Goal: Task Accomplishment & Management: Manage account settings

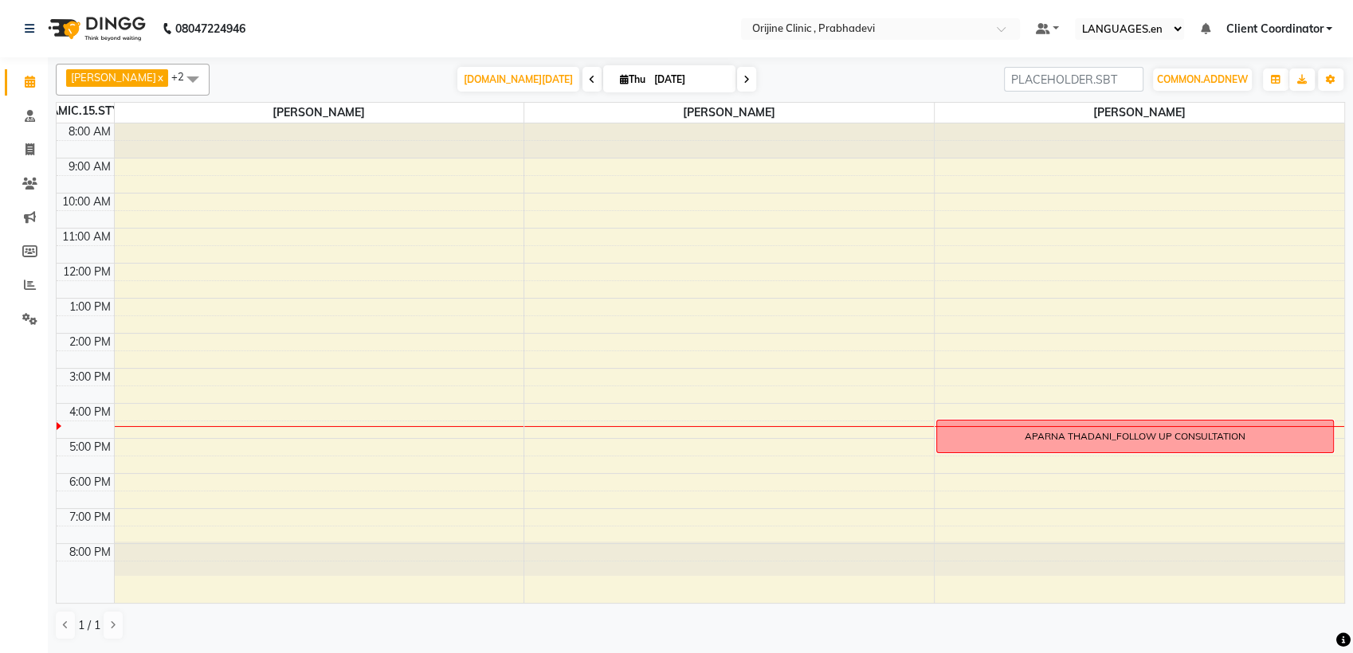
click at [908, 77] on div "[DOMAIN_NAME][DATE] [DATE]" at bounding box center [607, 80] width 779 height 24
click at [33, 319] on icon at bounding box center [29, 319] width 15 height 12
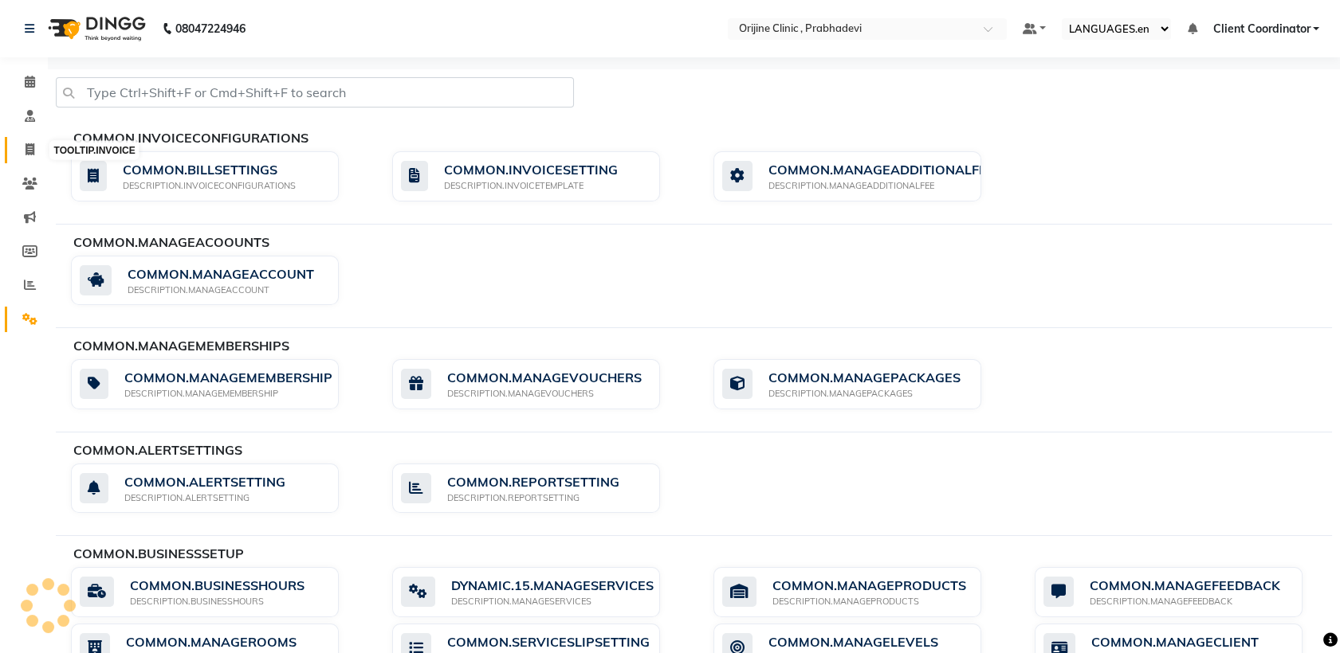
click at [31, 147] on icon at bounding box center [30, 149] width 9 height 12
select select "service"
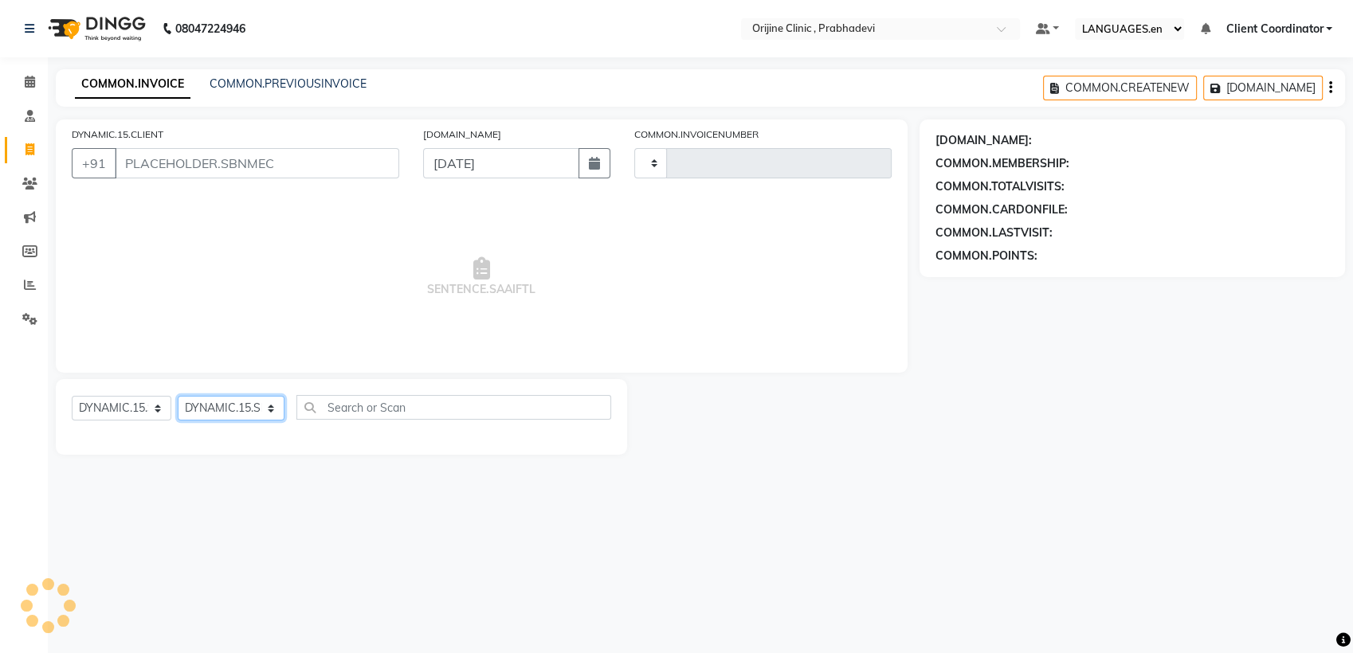
type input "0006"
click at [215, 400] on select "DYNAMIC.15.SELECTSTYLIST" at bounding box center [231, 408] width 107 height 25
select select "8675"
click at [241, 477] on main "COMMON.INVOICE COMMON.PREVIOUSINVOICE COMMON.CREATENEW [DOMAIN_NAME] [DOMAIN_NA…" at bounding box center [700, 274] width 1305 height 410
click at [32, 325] on icon at bounding box center [29, 319] width 15 height 12
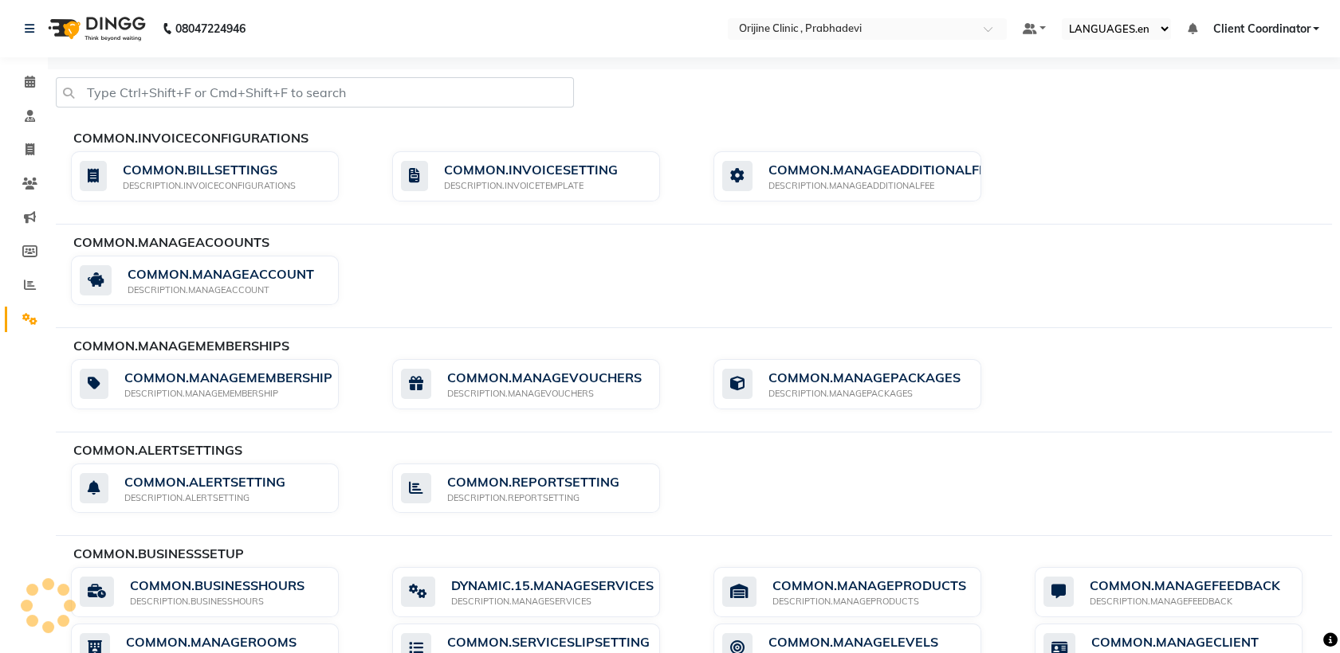
click at [1254, 24] on span "Client Coordinator" at bounding box center [1260, 29] width 97 height 17
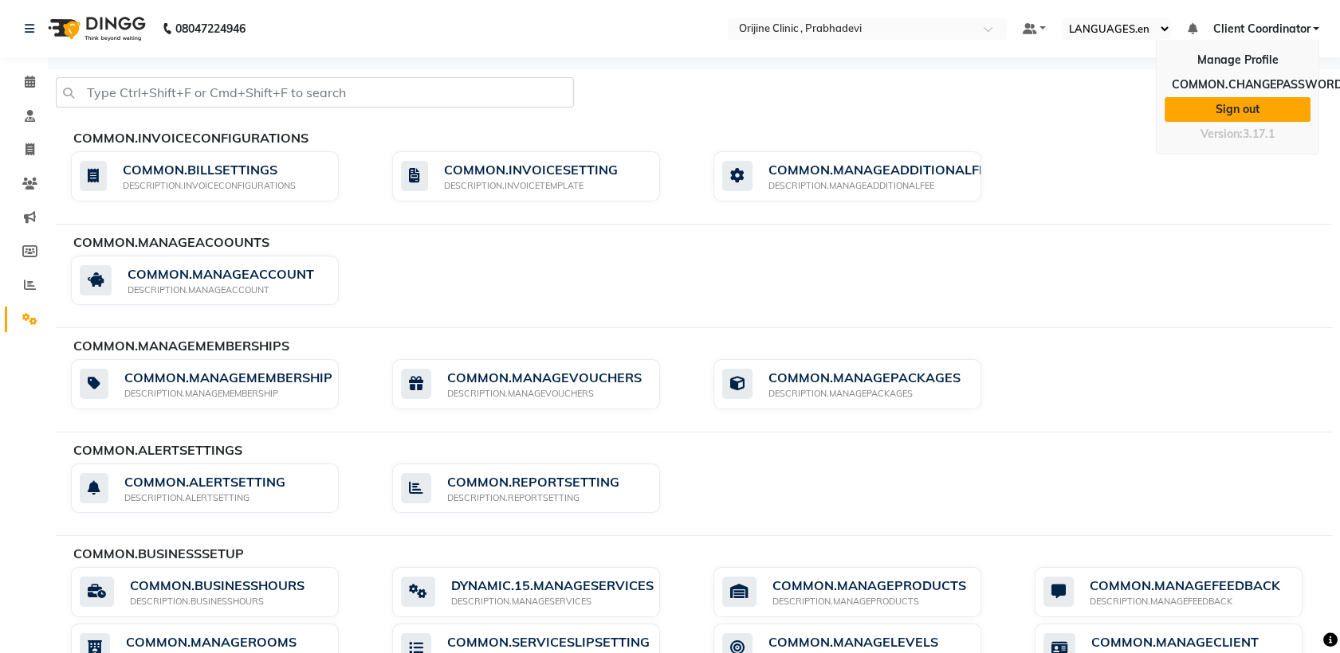
click at [1237, 106] on link "Sign out" at bounding box center [1237, 109] width 146 height 25
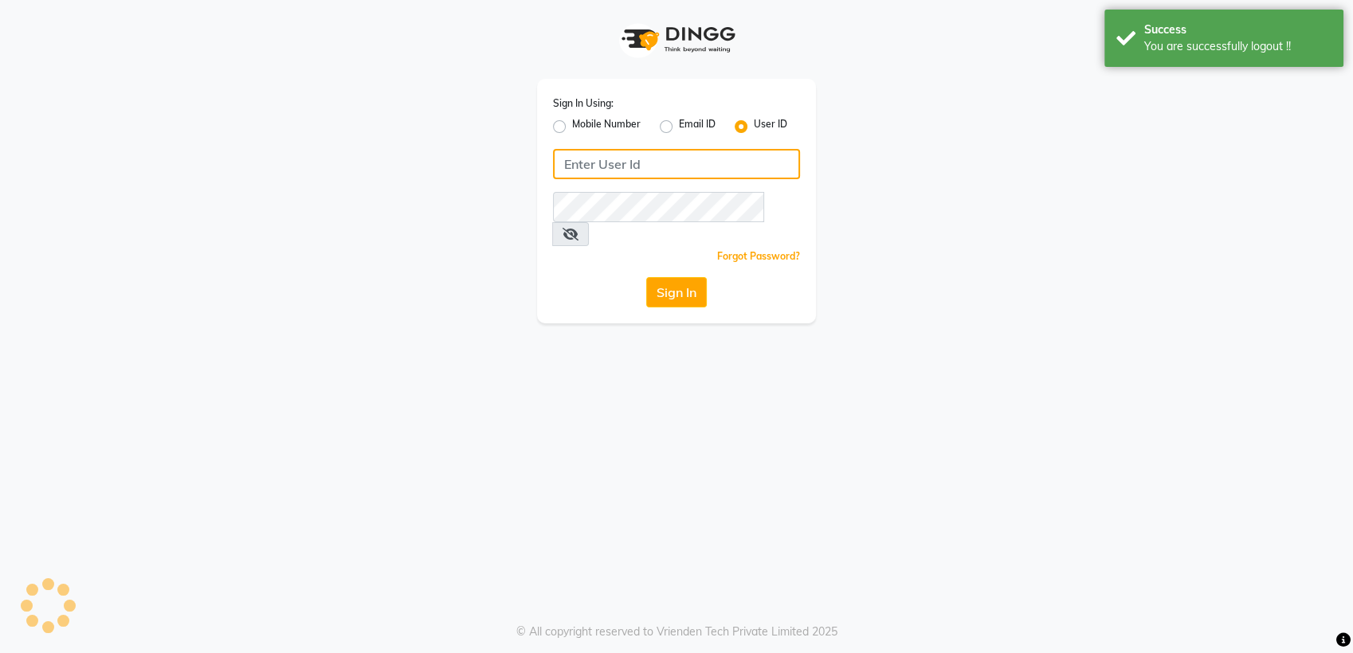
type input "8408993331"
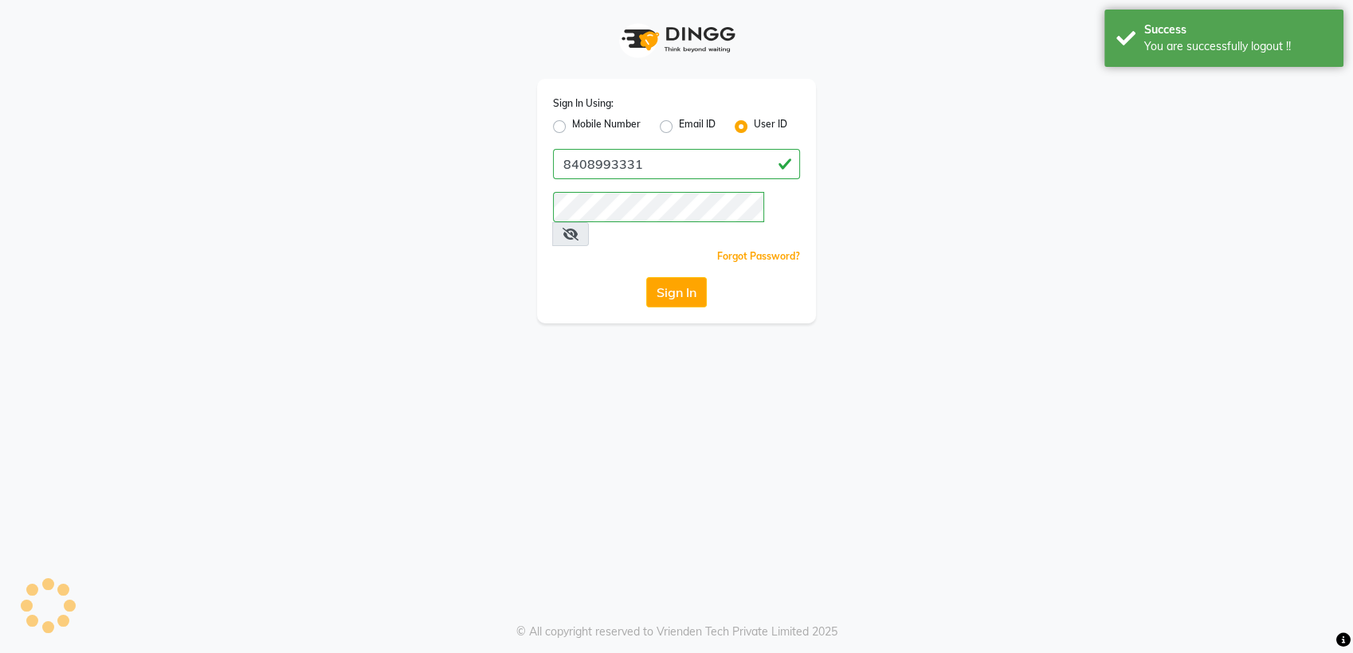
click at [572, 128] on label "Mobile Number" at bounding box center [606, 126] width 69 height 19
click at [572, 128] on input "Mobile Number" at bounding box center [577, 122] width 10 height 10
radio input "true"
radio input "false"
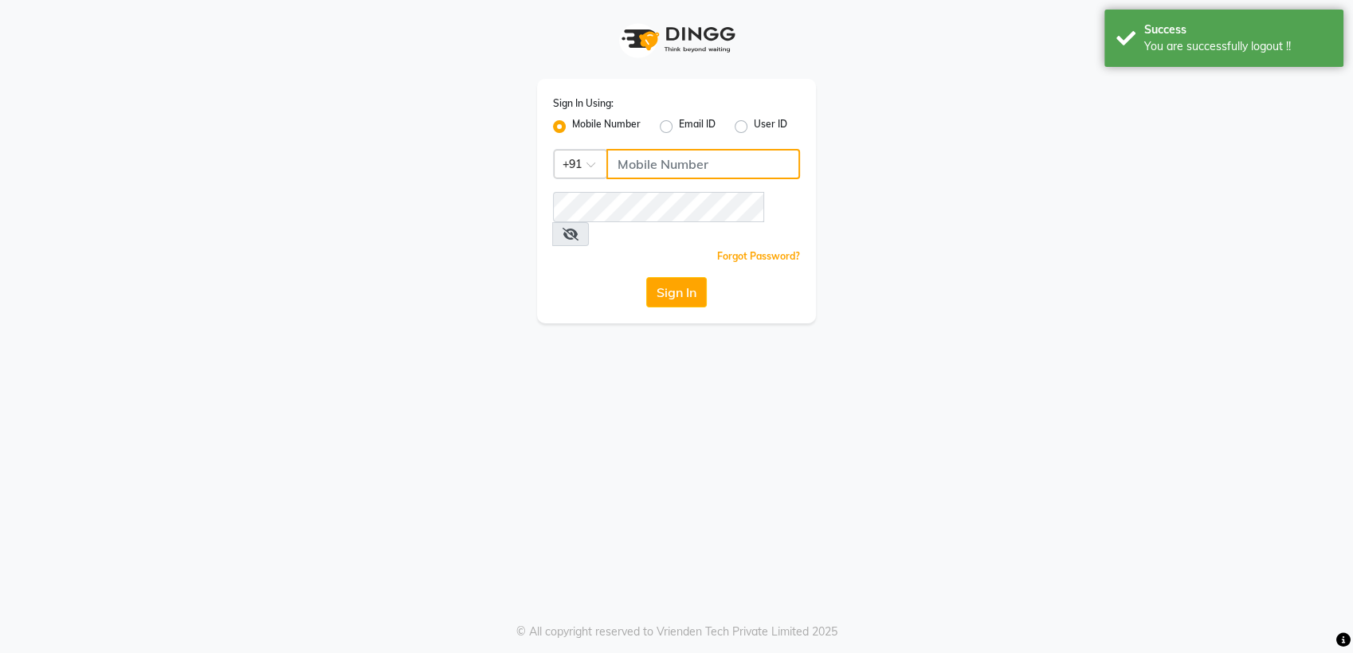
click at [623, 167] on input "Username" at bounding box center [703, 164] width 194 height 30
type input "8408993331"
click at [681, 277] on button "Sign In" at bounding box center [676, 292] width 61 height 30
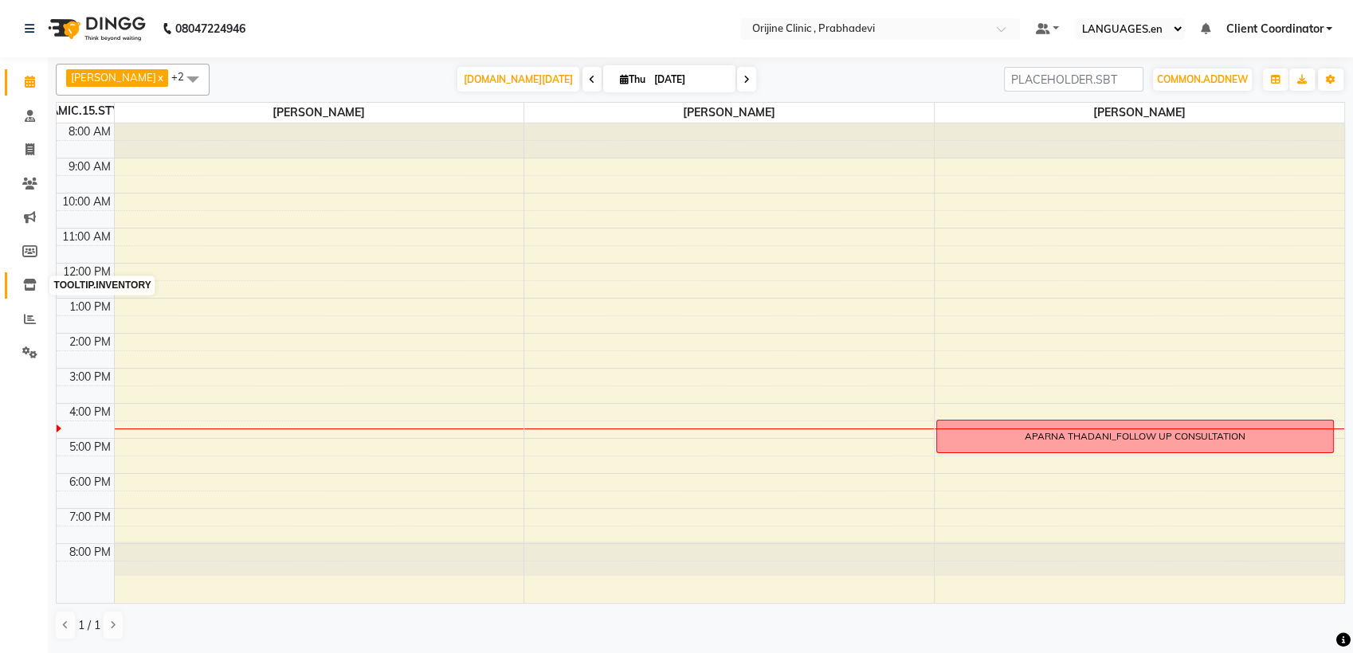
click at [31, 283] on icon at bounding box center [30, 285] width 14 height 12
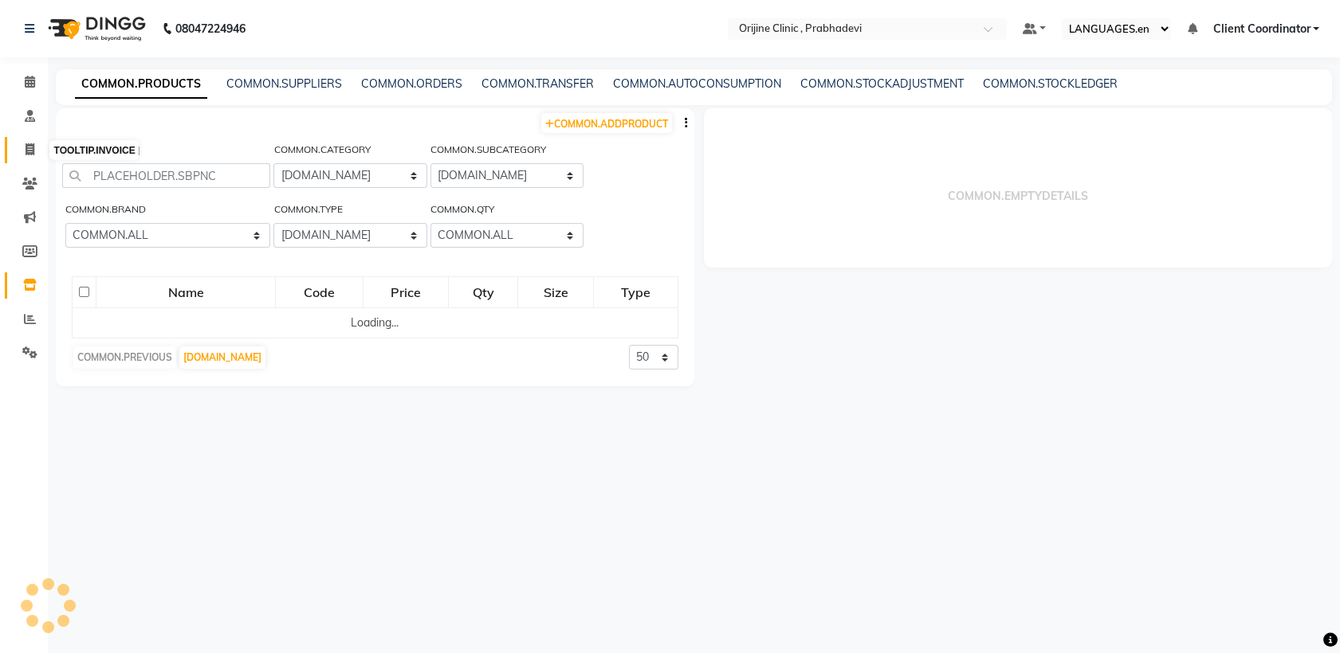
click at [32, 156] on span at bounding box center [30, 150] width 28 height 18
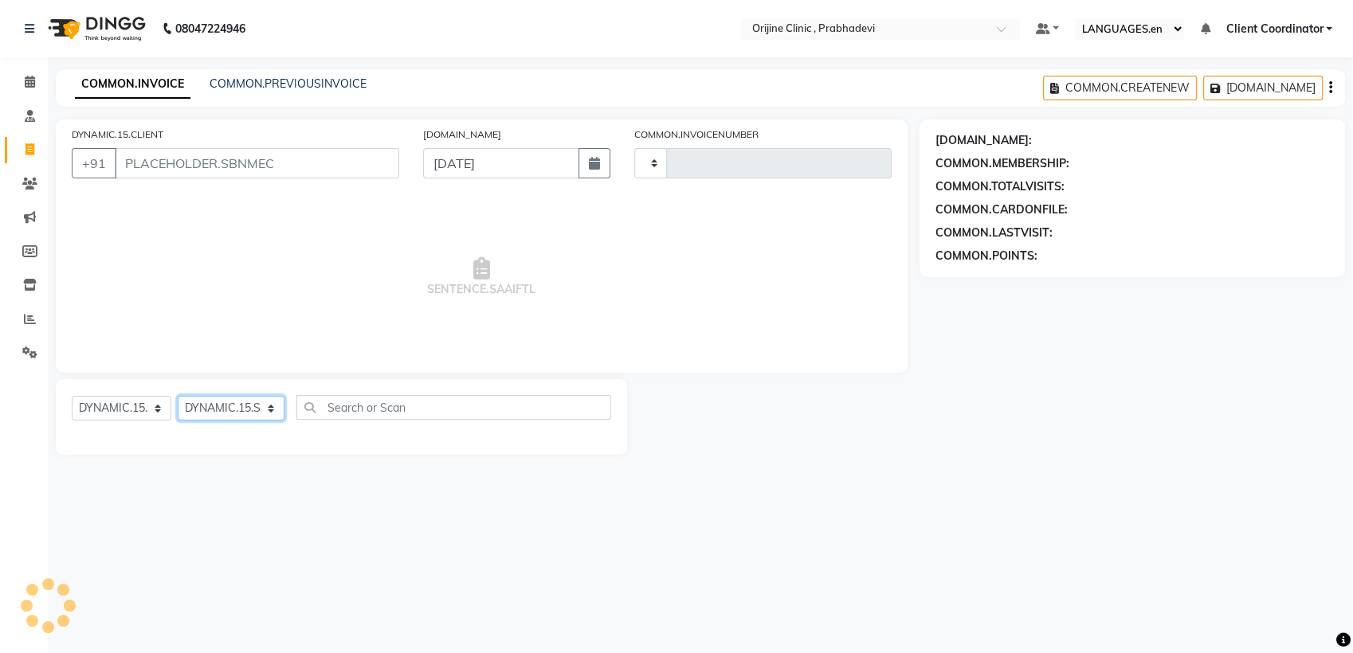
click at [220, 411] on select "DYNAMIC.15.SELECTSTYLIST" at bounding box center [231, 408] width 107 height 25
click at [178, 396] on select "DYNAMIC.15.SELECTSTYLIST" at bounding box center [231, 408] width 107 height 25
click at [150, 405] on select "[DOMAIN_NAME] [DOMAIN_NAME] [DOMAIN_NAME] [DOMAIN_NAME] [DOMAIN_NAME] [DOMAIN_N…" at bounding box center [122, 408] width 100 height 25
click at [72, 396] on select "[DOMAIN_NAME] [DOMAIN_NAME] [DOMAIN_NAME] [DOMAIN_NAME] [DOMAIN_NAME] [DOMAIN_N…" at bounding box center [122, 408] width 100 height 25
click at [272, 411] on select "DYNAMIC.15.SELECTSTYLIST" at bounding box center [231, 408] width 107 height 25
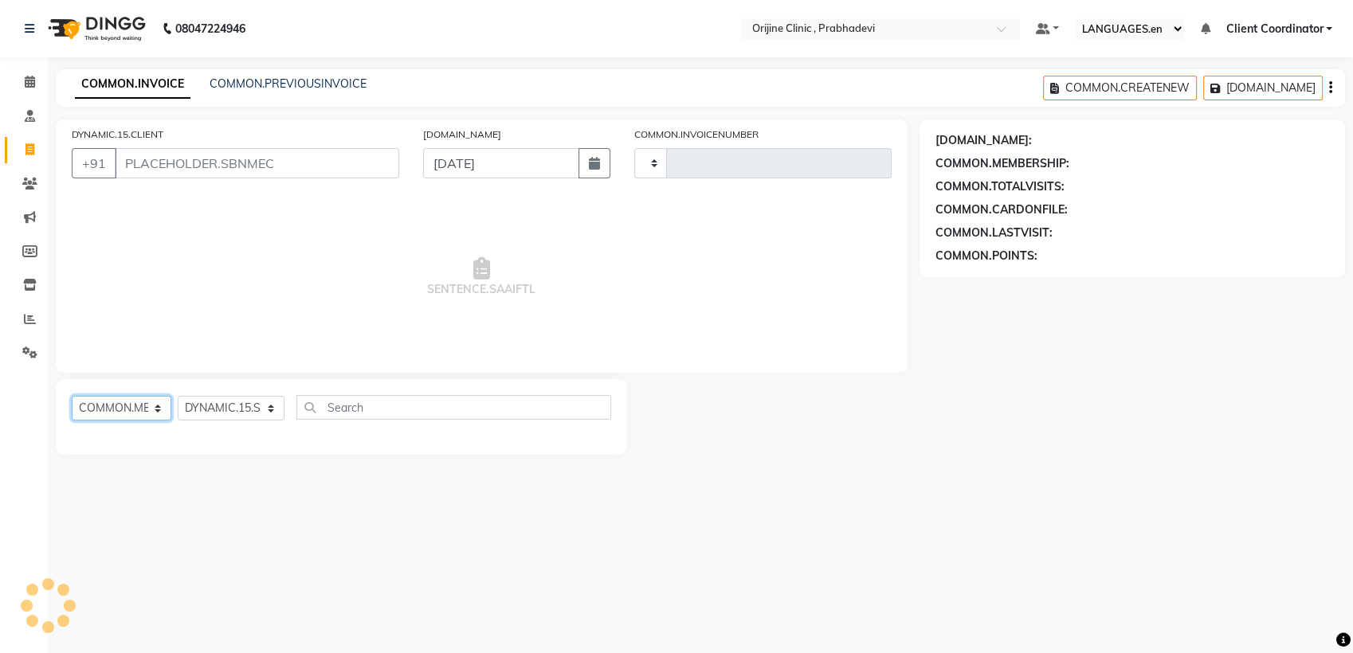
click at [128, 408] on select "[DOMAIN_NAME] [DOMAIN_NAME] [DOMAIN_NAME] [DOMAIN_NAME] [DOMAIN_NAME] [DOMAIN_N…" at bounding box center [122, 408] width 100 height 25
select select "service"
click at [72, 396] on select "[DOMAIN_NAME] [DOMAIN_NAME] [DOMAIN_NAME] [DOMAIN_NAME] [DOMAIN_NAME] [DOMAIN_N…" at bounding box center [122, 408] width 100 height 25
type input "0006"
select select "8675"
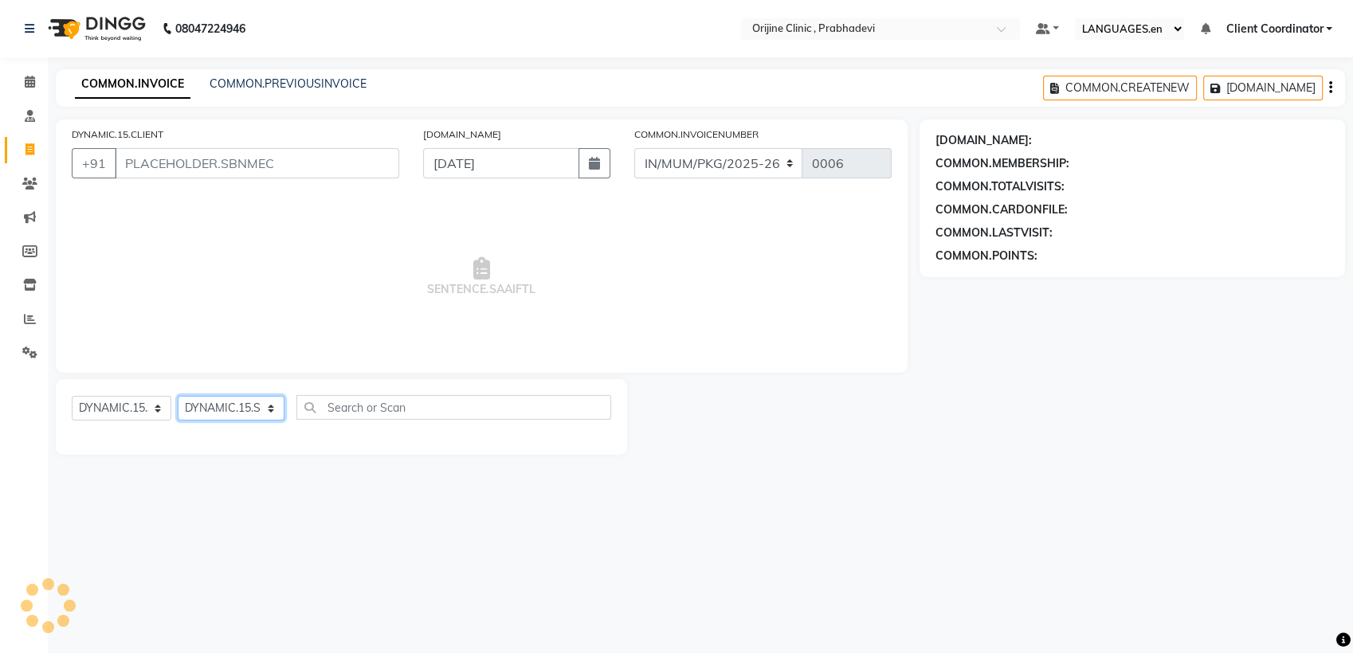
click at [237, 411] on select "DYNAMIC.15.SELECTSTYLIST" at bounding box center [231, 408] width 107 height 25
click at [178, 396] on select "DYNAMIC.15.SELECTSTYLIST" at bounding box center [231, 408] width 107 height 25
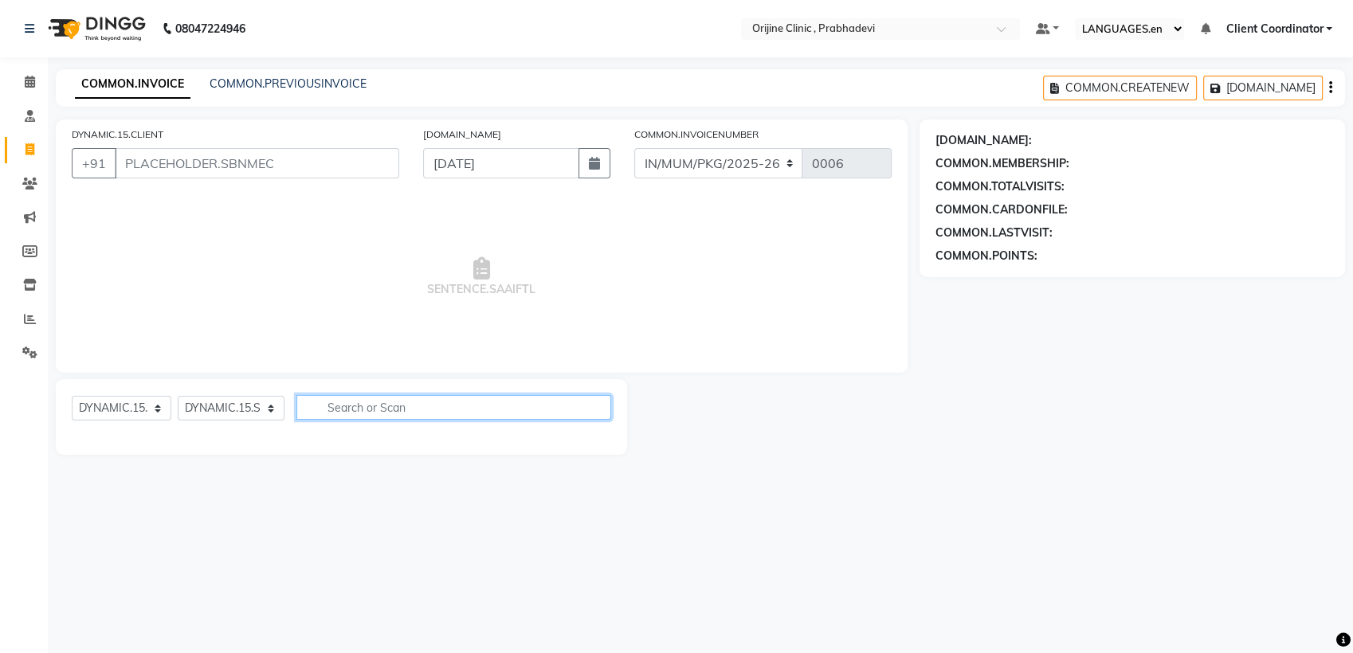
click at [395, 415] on input "text" at bounding box center [454, 407] width 316 height 25
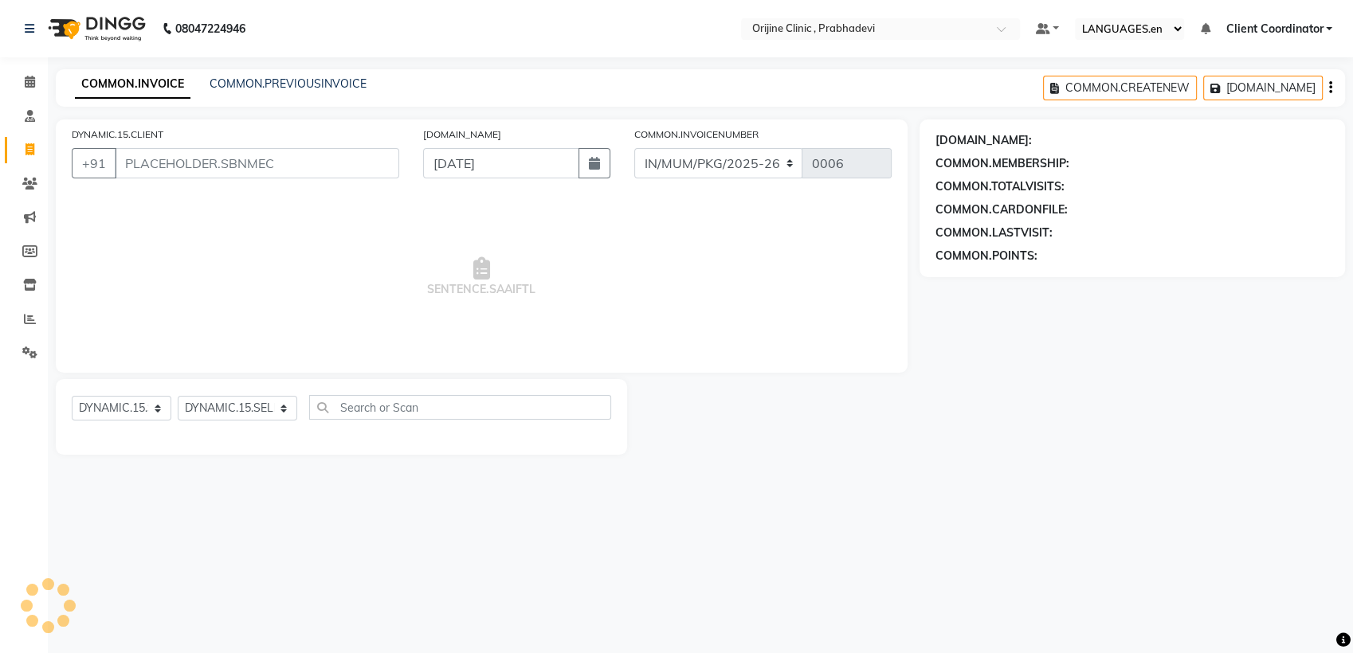
click at [377, 325] on span "SENTENCE.SAAIFTL" at bounding box center [482, 277] width 820 height 159
click at [32, 88] on icon at bounding box center [30, 82] width 10 height 12
click at [32, 82] on icon at bounding box center [30, 82] width 10 height 12
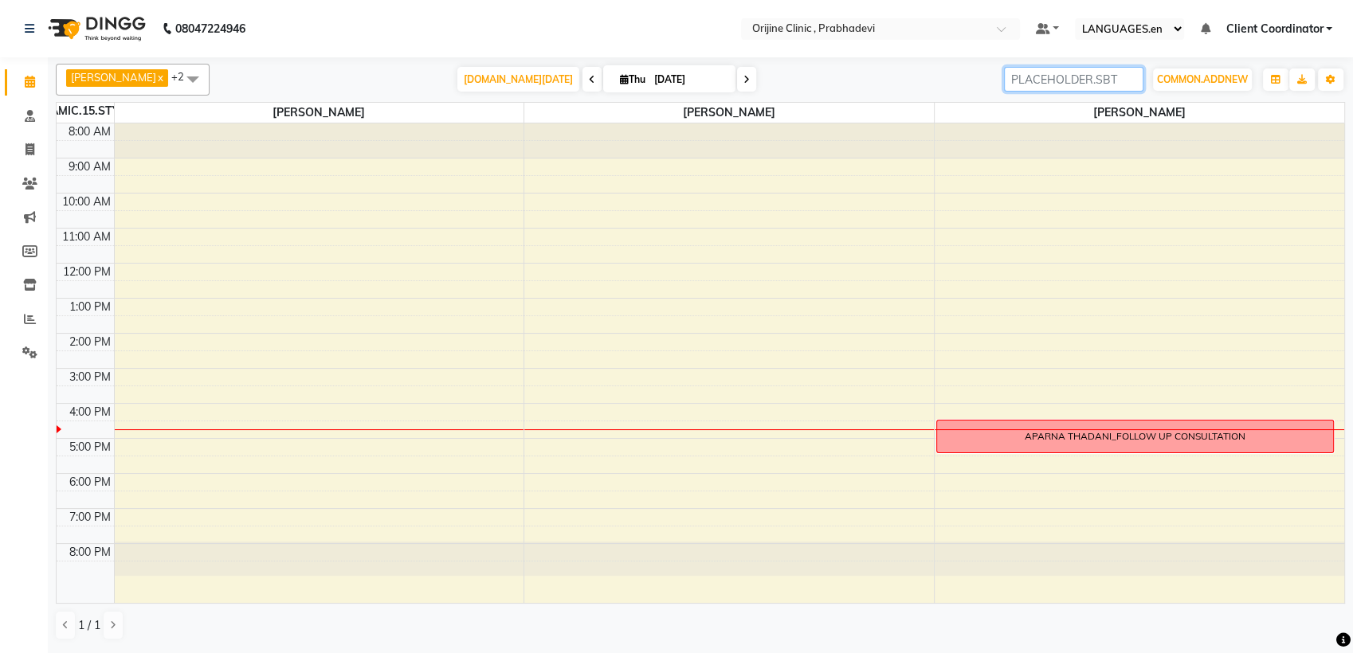
click at [1114, 77] on input "search" at bounding box center [1073, 79] width 139 height 25
click at [1212, 78] on span "COMMON.ADDNEW" at bounding box center [1202, 79] width 91 height 12
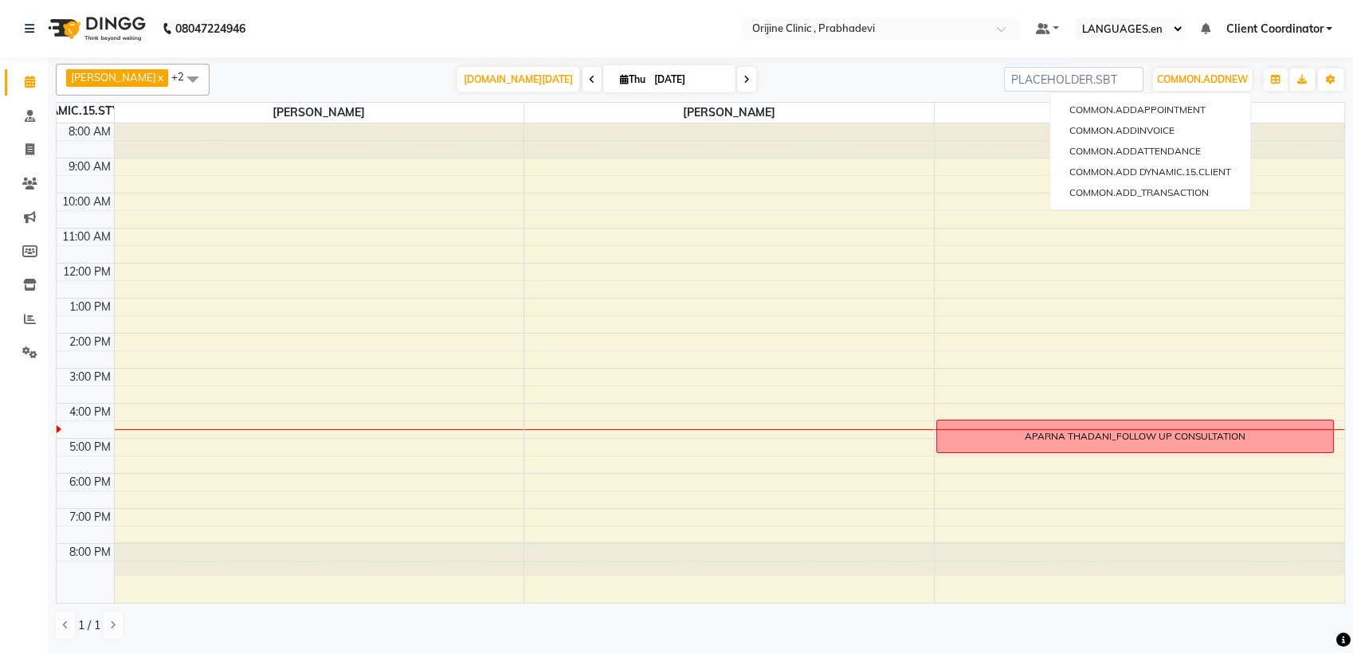
click at [846, 83] on div "[DOMAIN_NAME][DATE] [DATE]" at bounding box center [607, 80] width 779 height 24
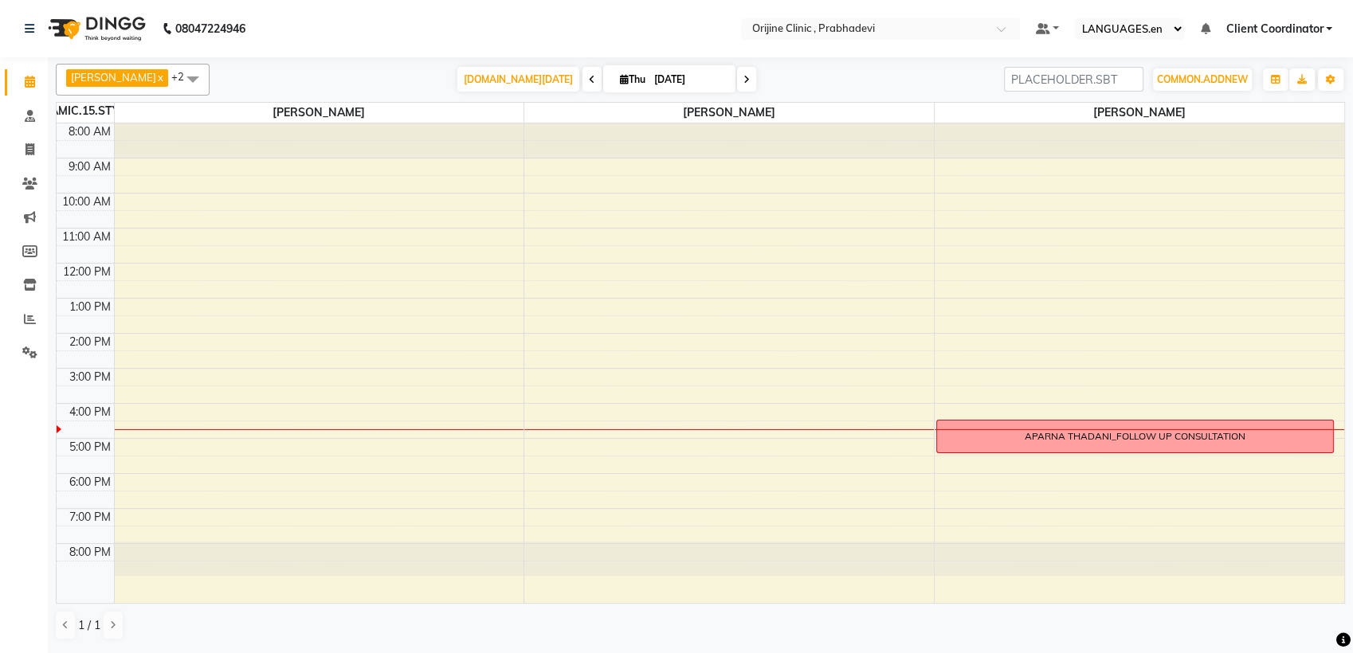
click at [1170, 22] on select "LANGUAGES.en [DOMAIN_NAME] [DOMAIN_NAME] [DOMAIN_NAME] [DOMAIN_NAME] [PERSON_NA…" at bounding box center [1129, 29] width 109 height 22
click at [980, 47] on nav "08047224946 Select Location × Orijine Clinic , Prabhadevi Default Panel My Pane…" at bounding box center [676, 28] width 1353 height 57
click at [26, 150] on icon at bounding box center [30, 149] width 9 height 12
select select "service"
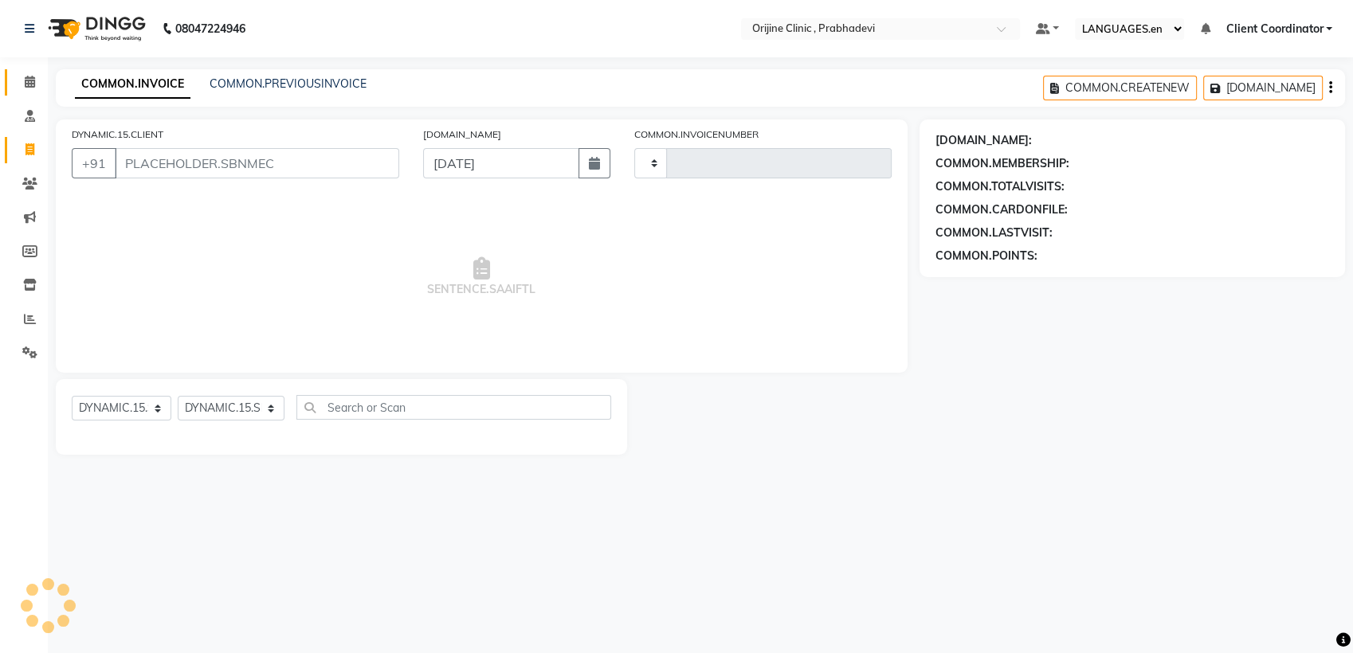
type input "0006"
select select "8675"
click at [29, 84] on icon at bounding box center [30, 82] width 10 height 12
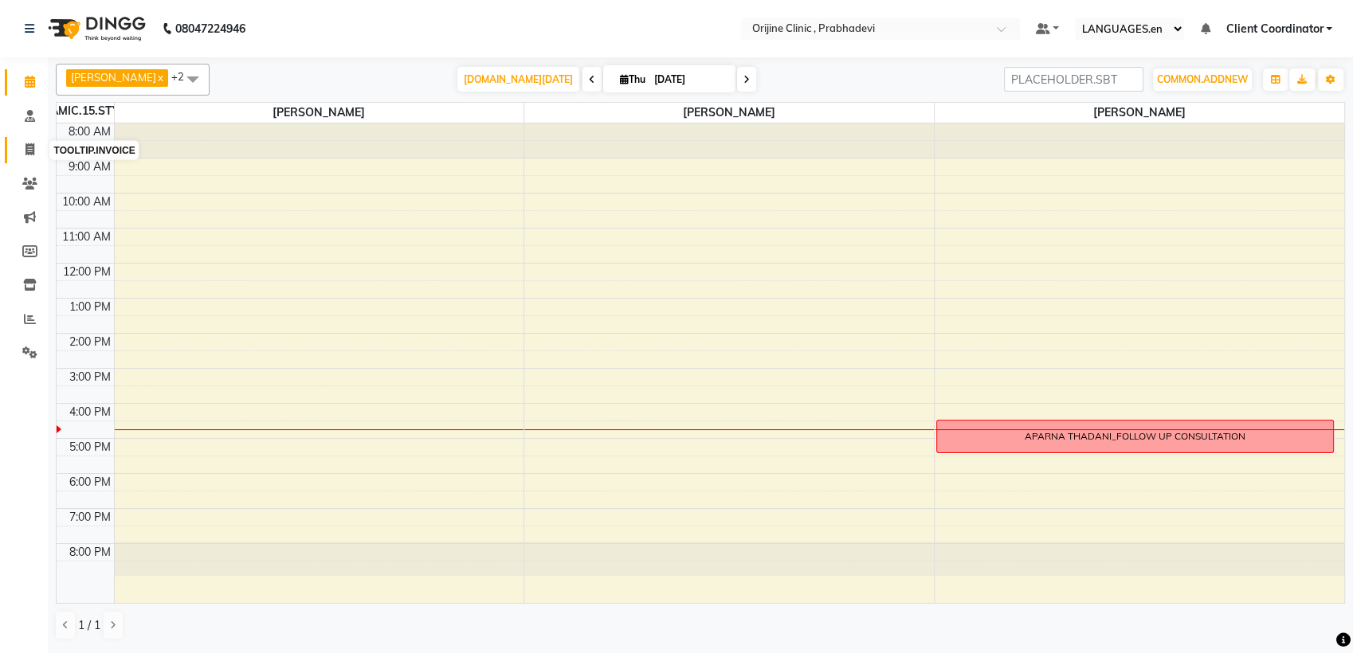
click at [26, 148] on icon at bounding box center [30, 149] width 9 height 12
select select "service"
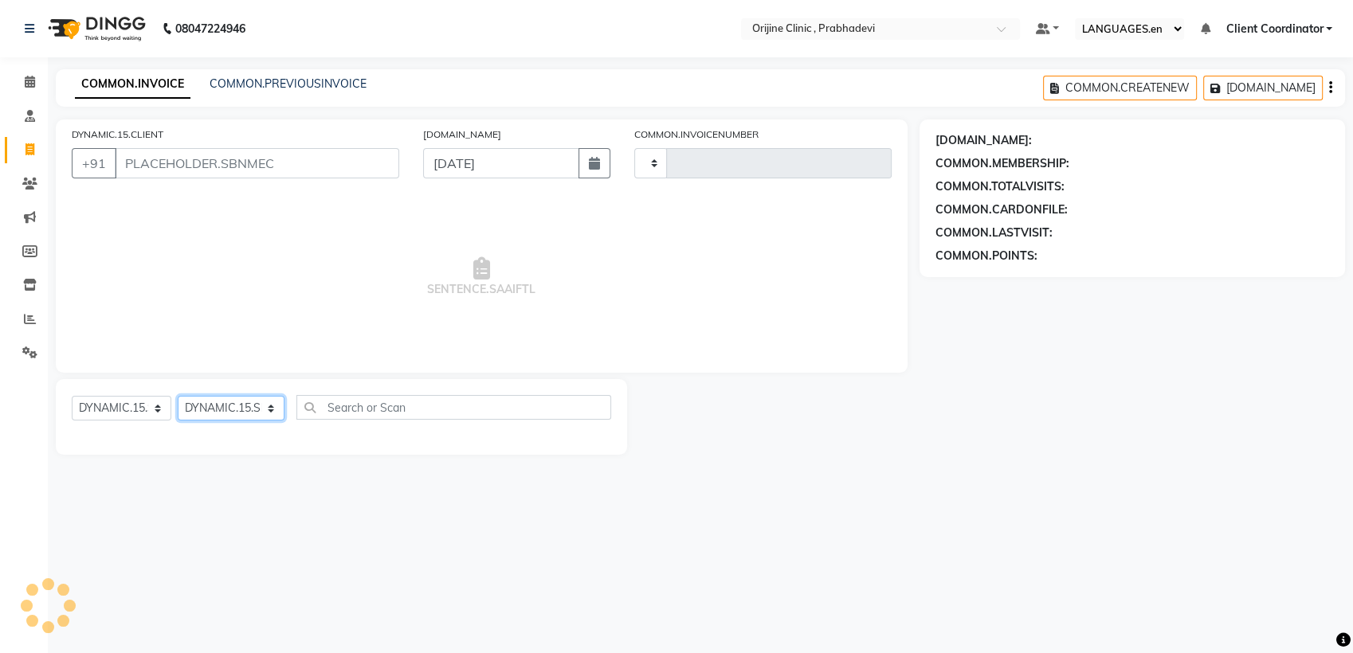
click at [237, 411] on select "DYNAMIC.15.SELECTSTYLIST" at bounding box center [231, 408] width 107 height 25
type input "0006"
select select "8675"
click at [178, 396] on select "DYNAMIC.15.SELECTSTYLIST" at bounding box center [231, 408] width 107 height 25
click at [249, 411] on select "DYNAMIC.15.SELECTSTYLIST" at bounding box center [231, 408] width 107 height 25
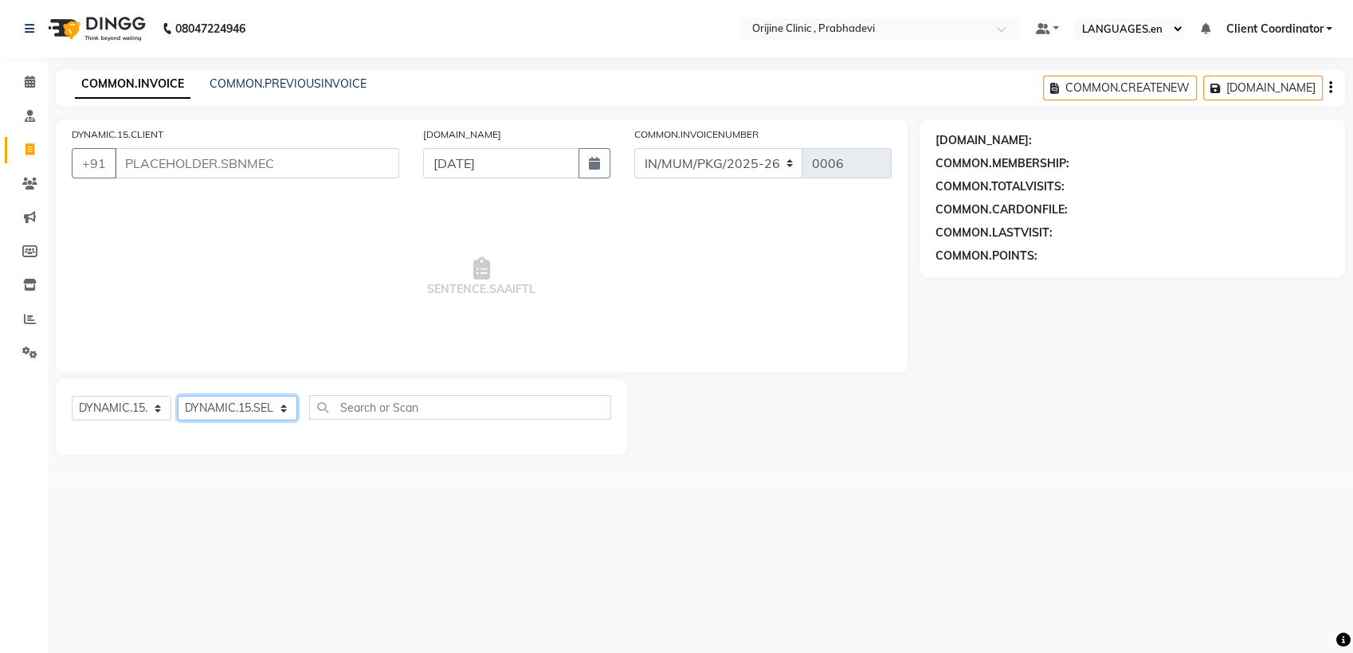
select select "71694"
click at [178, 396] on select "DYNAMIC.15.SELECTSTYLIST [PERSON_NAME] [PERSON_NAME] [PERSON_NAME] [PERSON_NAME…" at bounding box center [238, 408] width 120 height 25
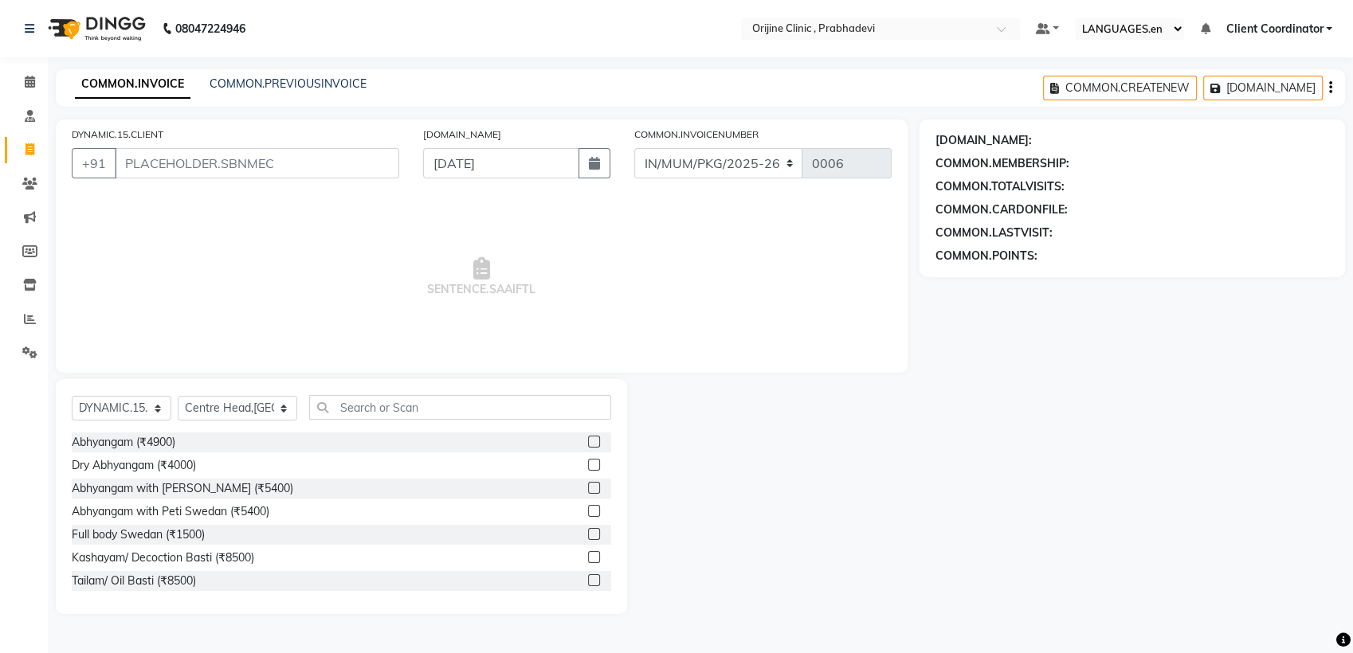
click at [588, 459] on label at bounding box center [594, 465] width 12 height 12
click at [588, 461] on input "checkbox" at bounding box center [593, 466] width 10 height 10
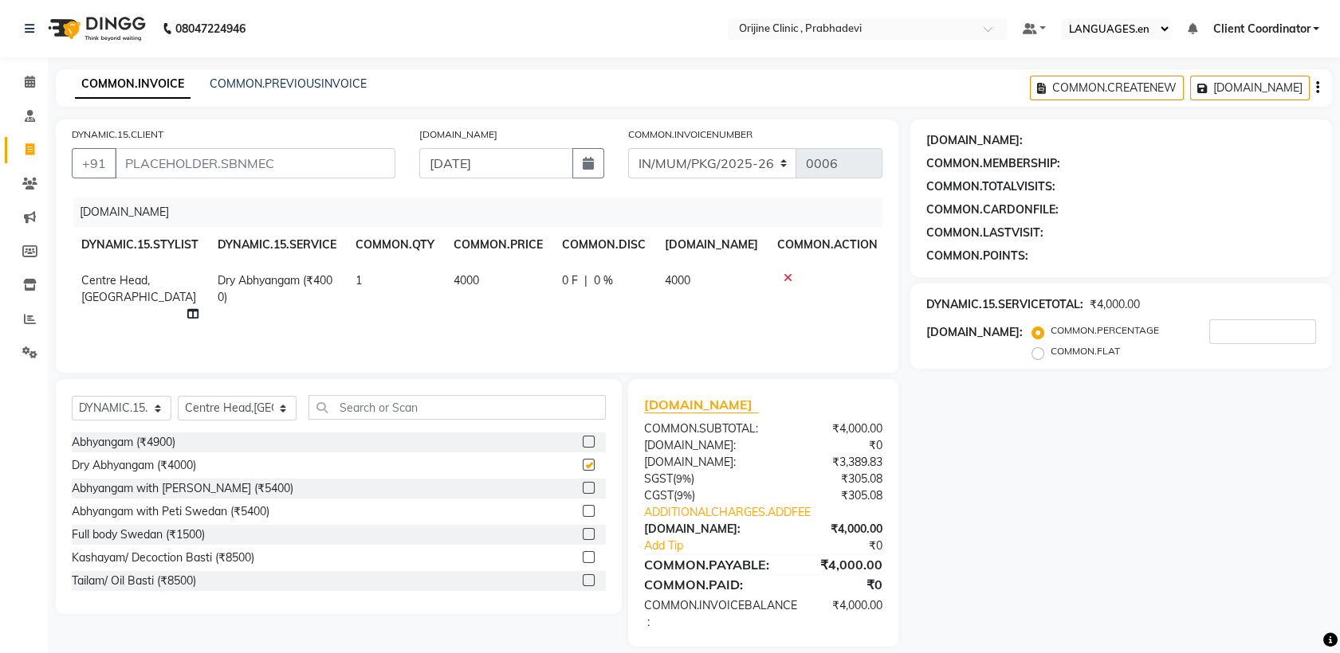
checkbox input "false"
click at [783, 277] on icon at bounding box center [787, 278] width 9 height 11
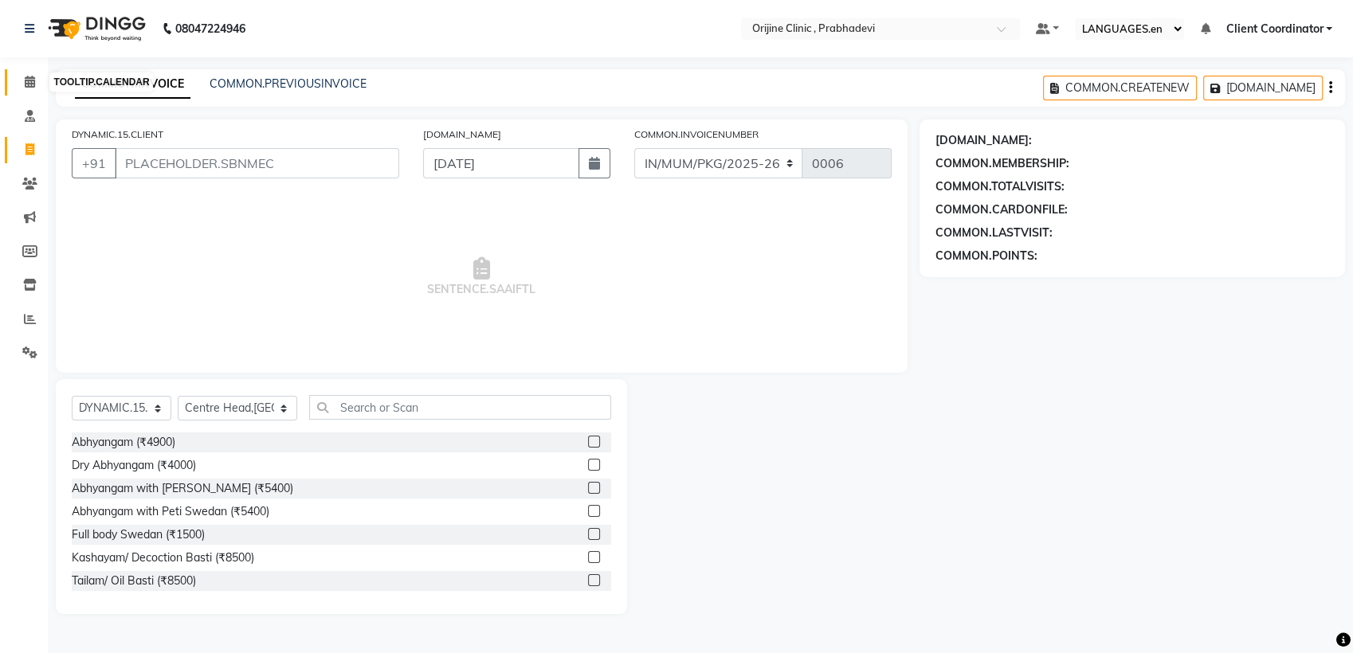
click at [28, 88] on icon at bounding box center [30, 82] width 10 height 12
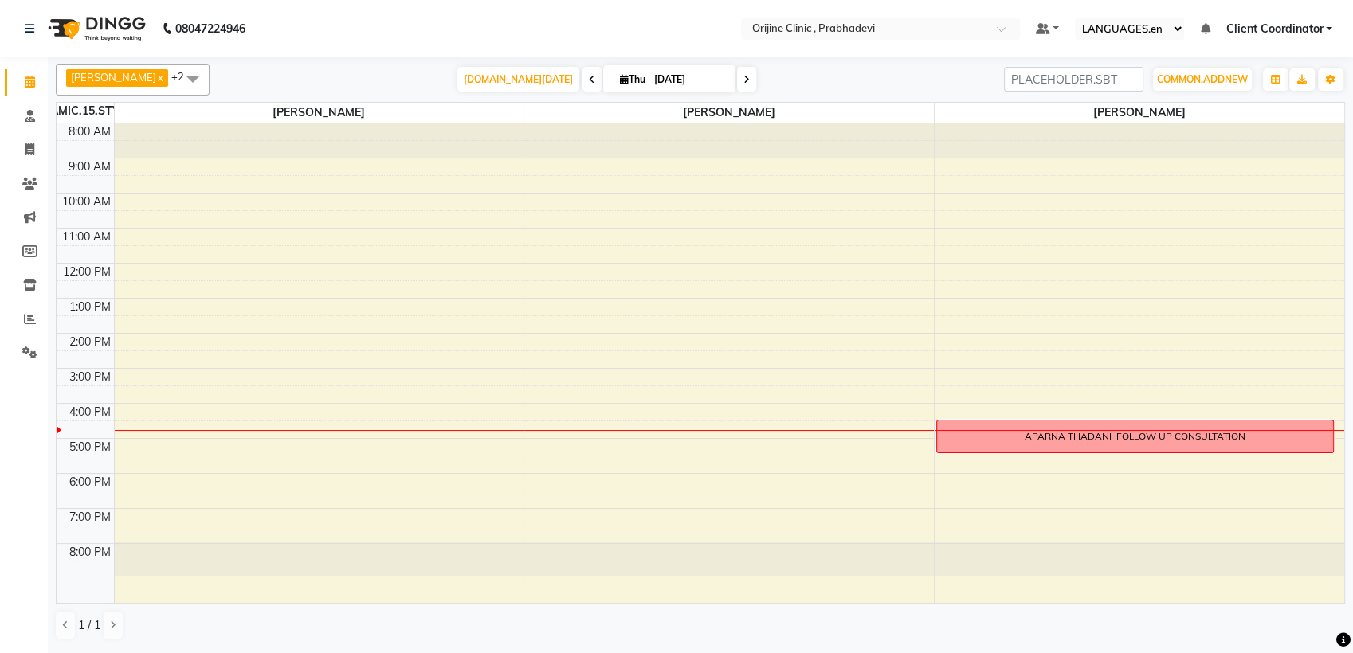
click at [23, 371] on li "COMMON.COMPLETED COMMON.INPROGRESS COMMON.UPCOMING COMMON.DROPPED COMMON.TENTAT…" at bounding box center [24, 375] width 48 height 8
click at [28, 348] on icon at bounding box center [29, 353] width 15 height 12
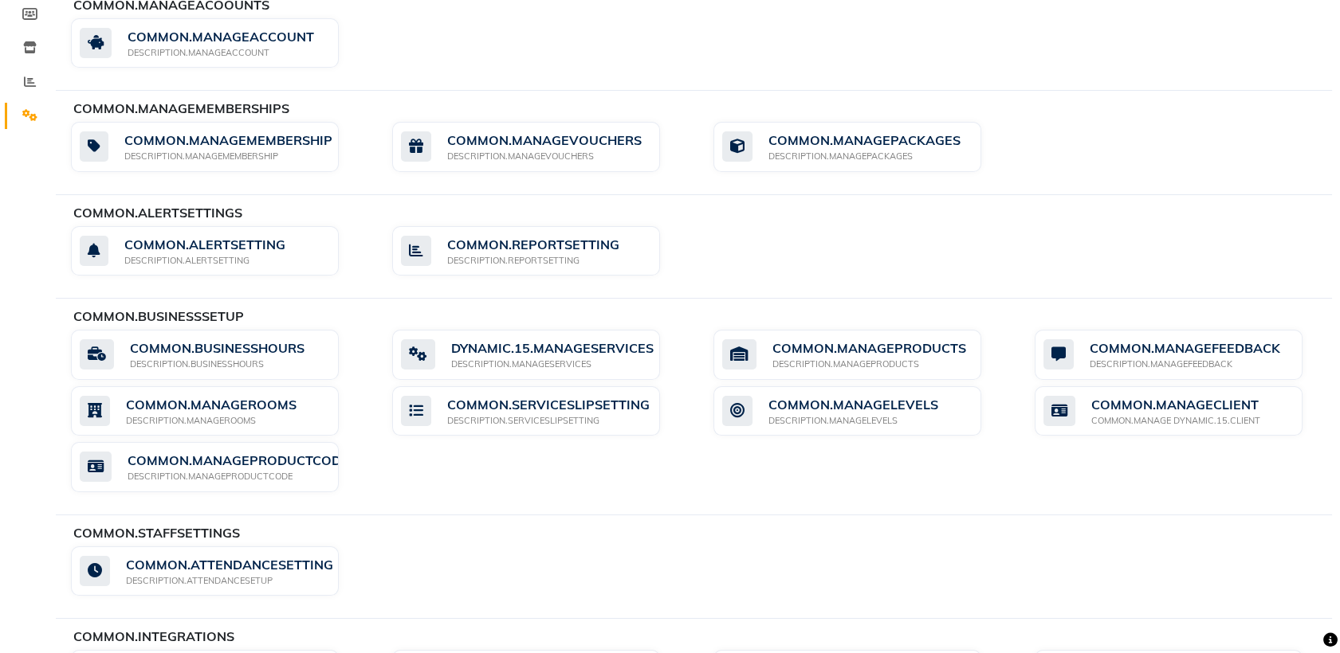
scroll to position [239, 0]
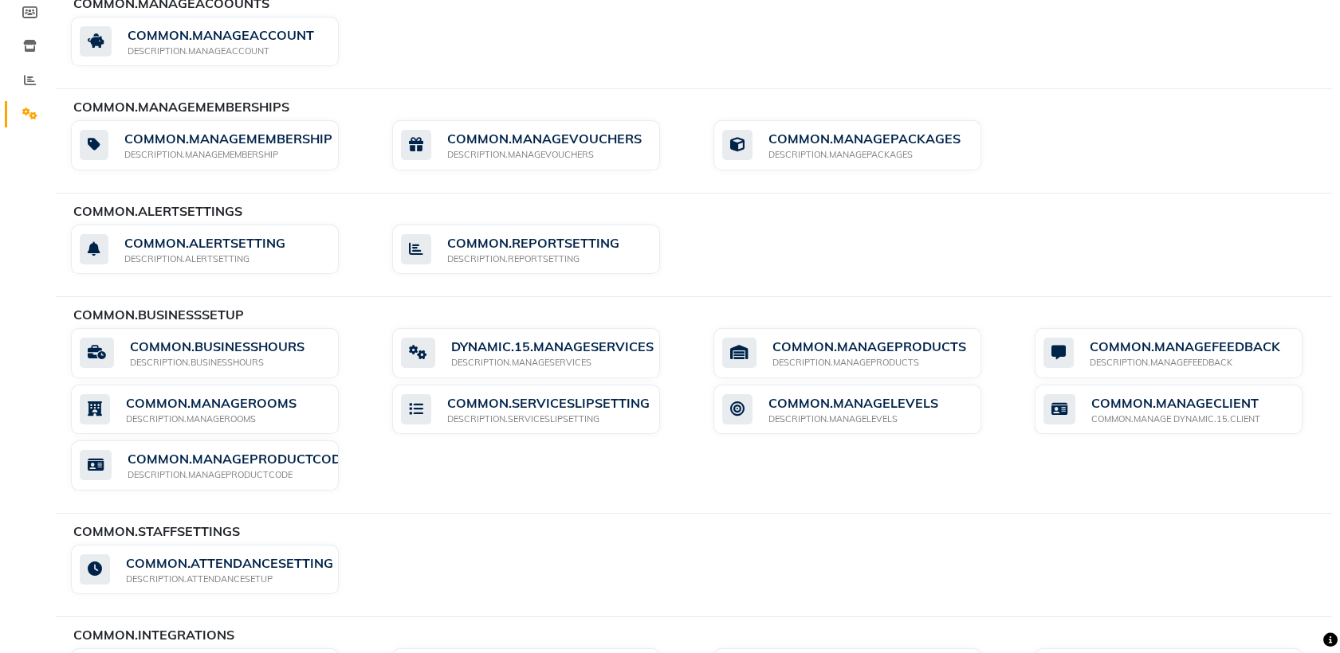
click at [0, 238] on html "08047224946 Select Location × Orijine Clinic , Prabhadevi Default Panel My Pane…" at bounding box center [670, 87] width 1340 height 653
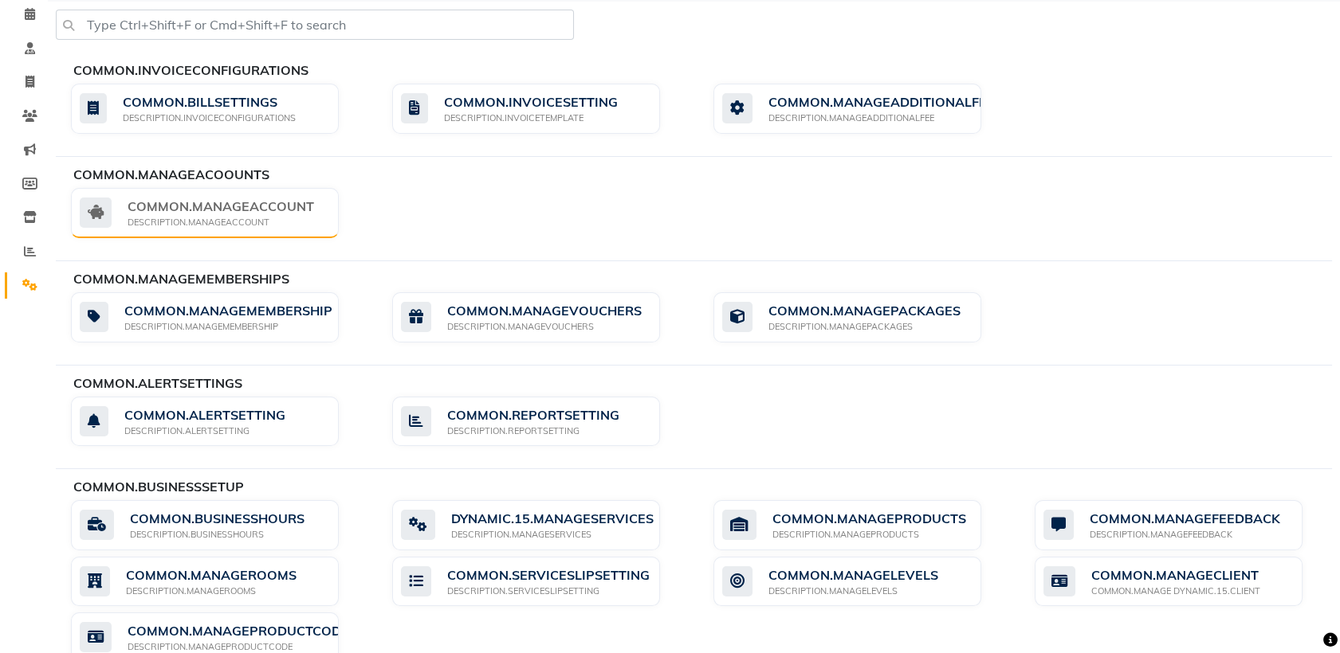
scroll to position [0, 0]
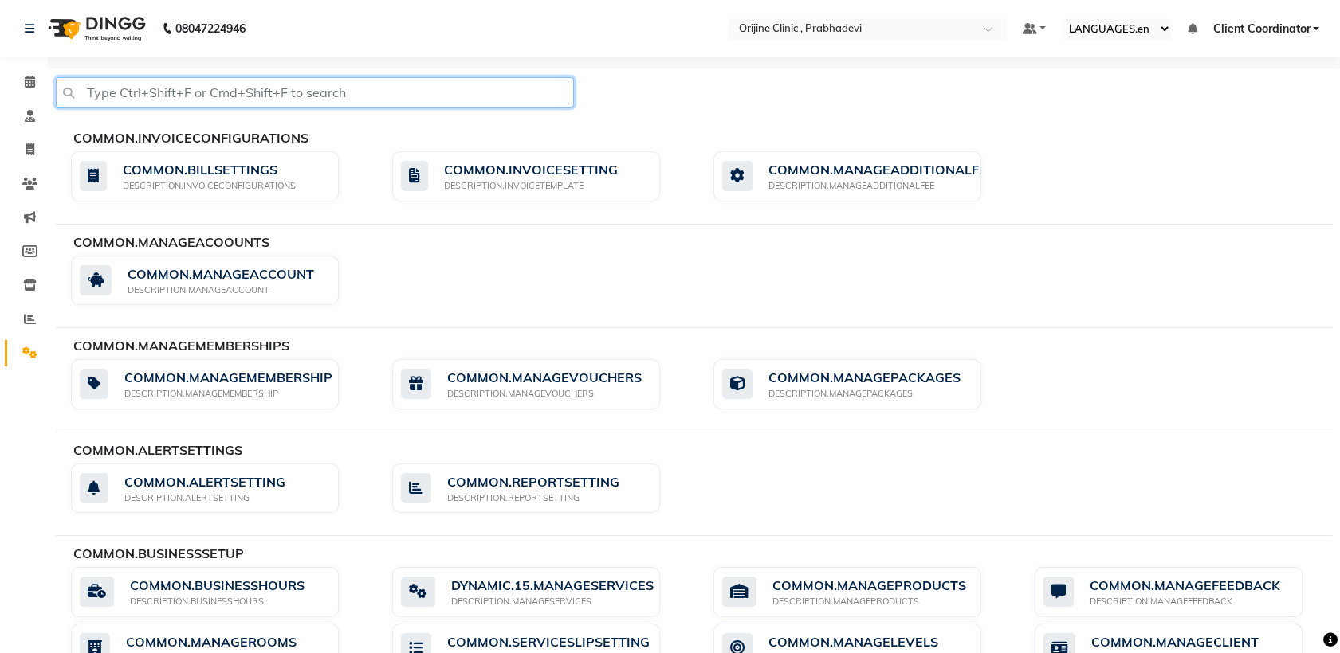
click at [255, 83] on input "text" at bounding box center [315, 92] width 518 height 30
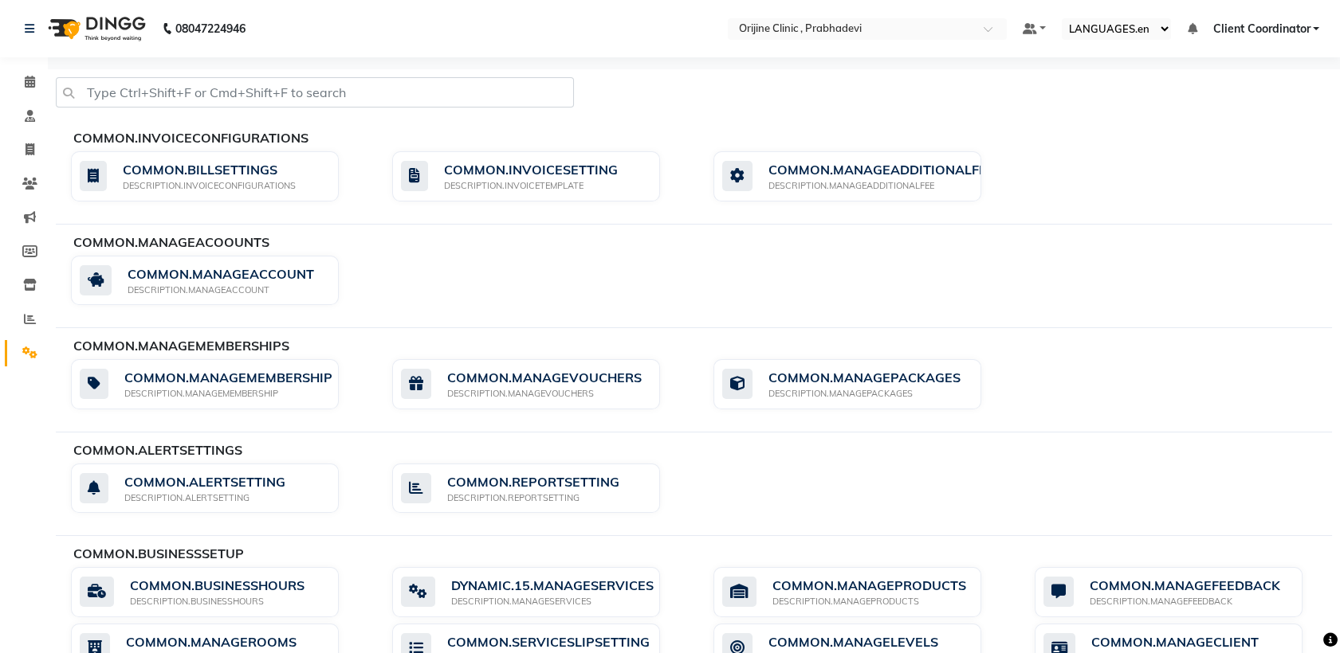
click at [1158, 29] on select "LANGUAGES.en [DOMAIN_NAME] [DOMAIN_NAME] [DOMAIN_NAME] [DOMAIN_NAME] [PERSON_NA…" at bounding box center [1115, 29] width 109 height 22
click at [1131, 24] on select "LANGUAGES.en [DOMAIN_NAME] [DOMAIN_NAME] [DOMAIN_NAME] [DOMAIN_NAME] [PERSON_NA…" at bounding box center [1115, 29] width 109 height 22
click at [22, 87] on span at bounding box center [30, 82] width 28 height 18
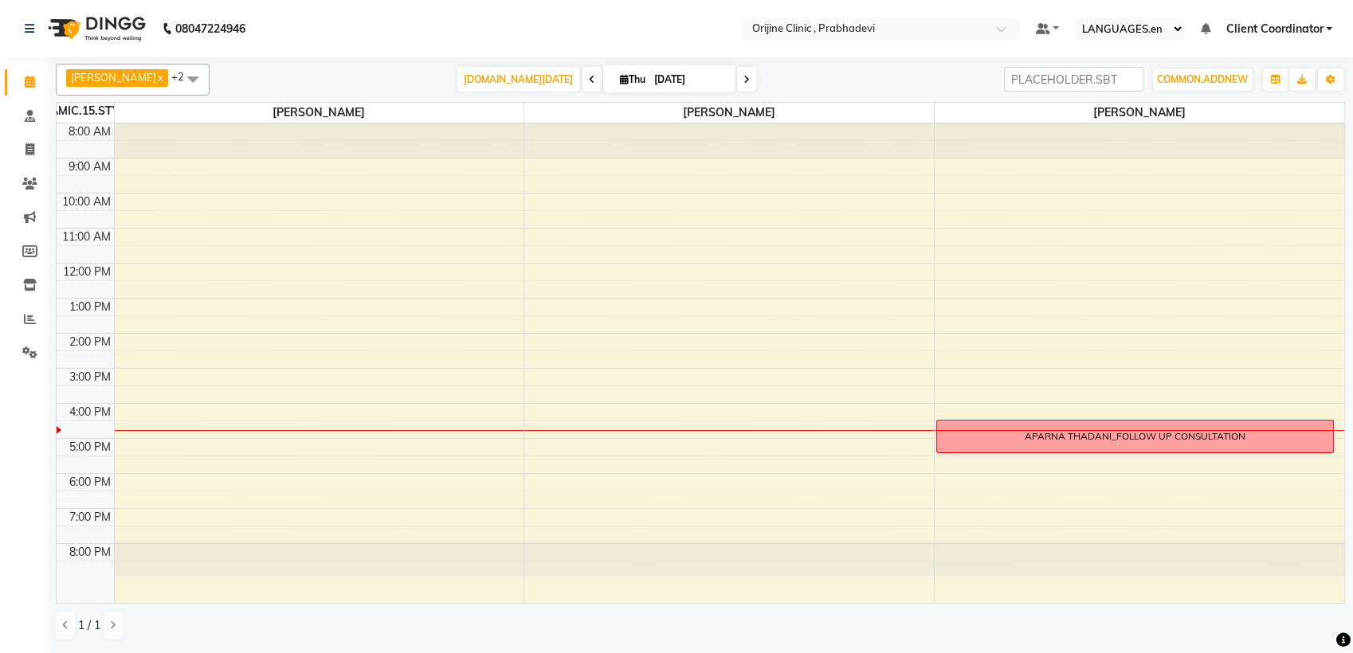
click at [1284, 21] on span "Client Coordinator" at bounding box center [1274, 29] width 97 height 17
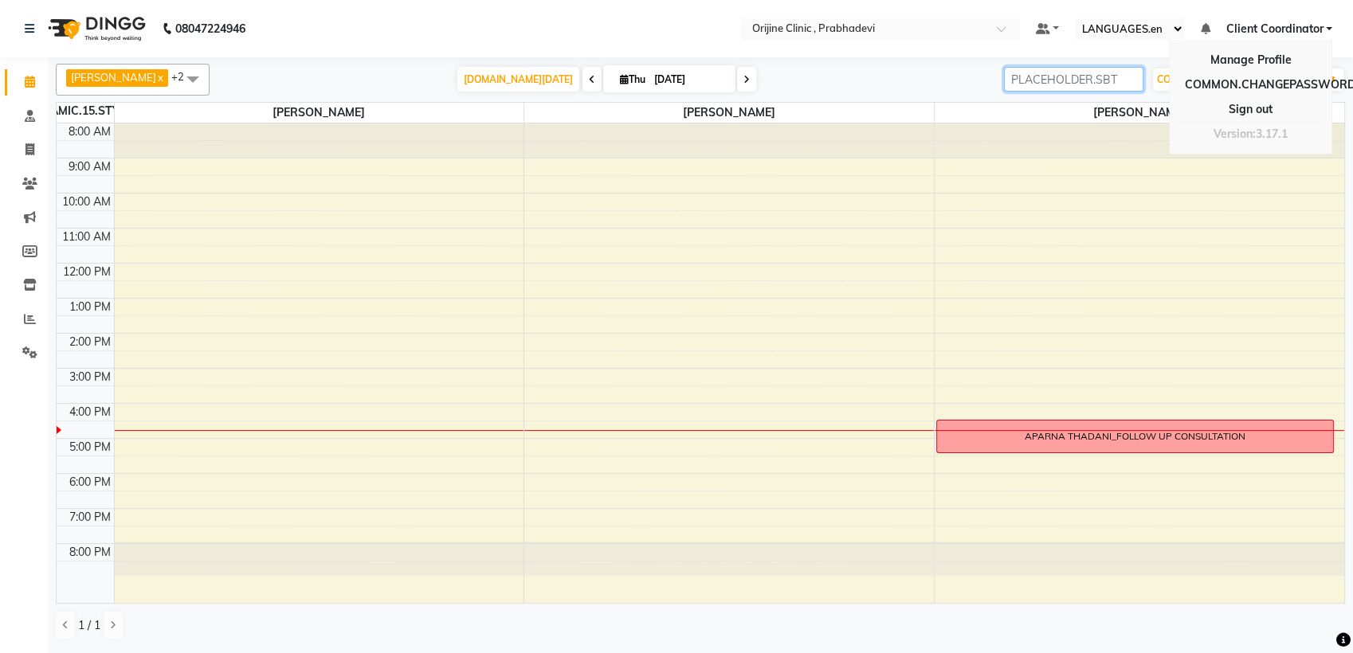
click at [1136, 79] on input "search" at bounding box center [1073, 79] width 139 height 25
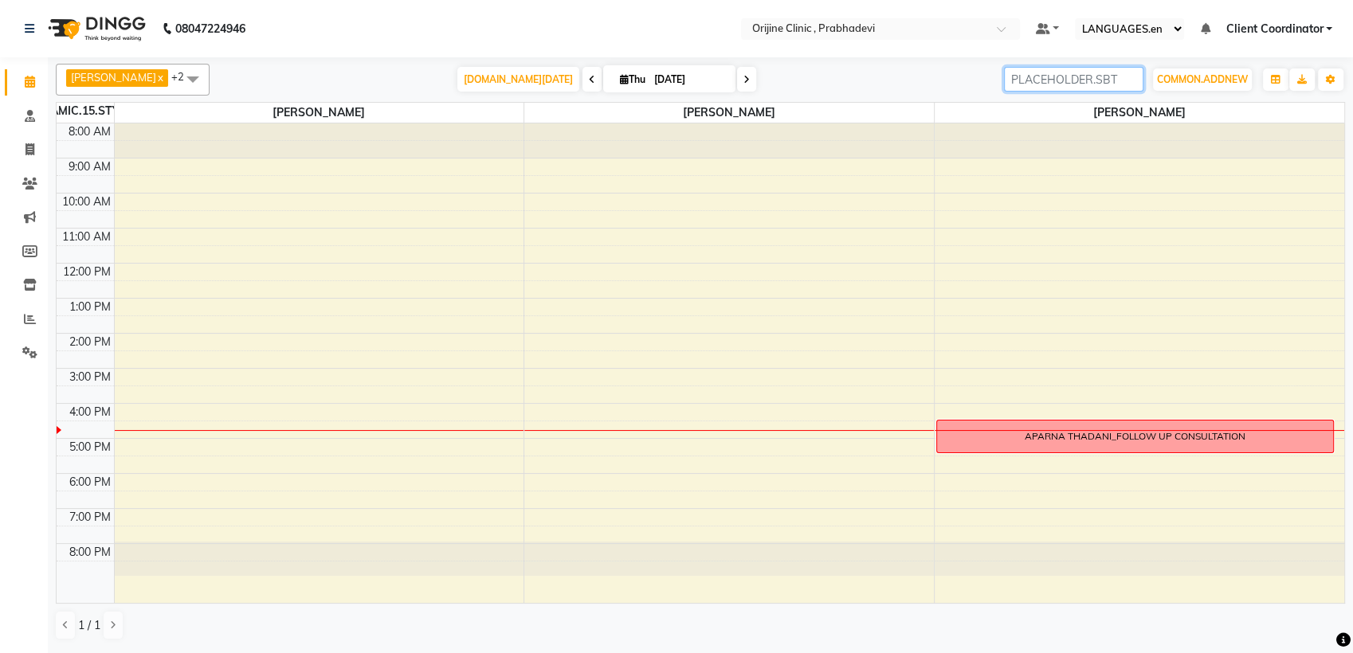
click at [1124, 81] on input "search" at bounding box center [1073, 79] width 139 height 25
click at [846, 68] on div "[DOMAIN_NAME][DATE] [DATE]" at bounding box center [607, 80] width 779 height 24
click at [1277, 31] on span "Client Coordinator" at bounding box center [1274, 29] width 97 height 17
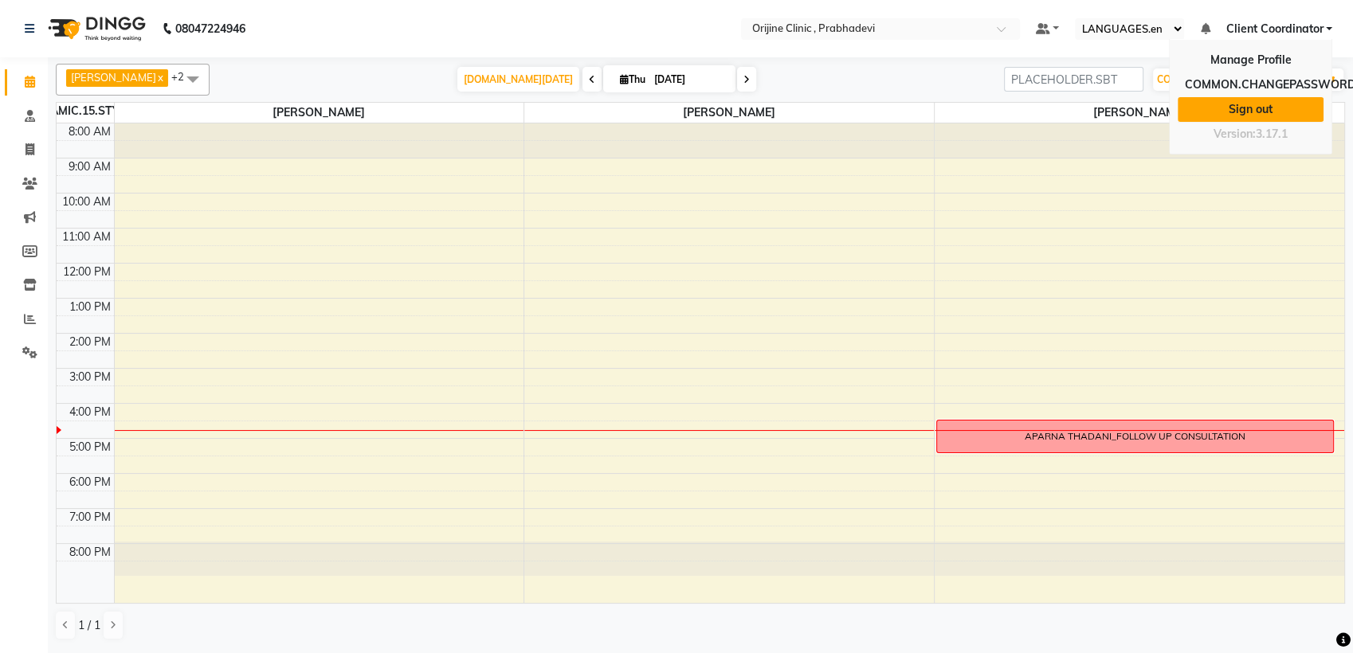
click at [1249, 104] on link "Sign out" at bounding box center [1251, 109] width 146 height 25
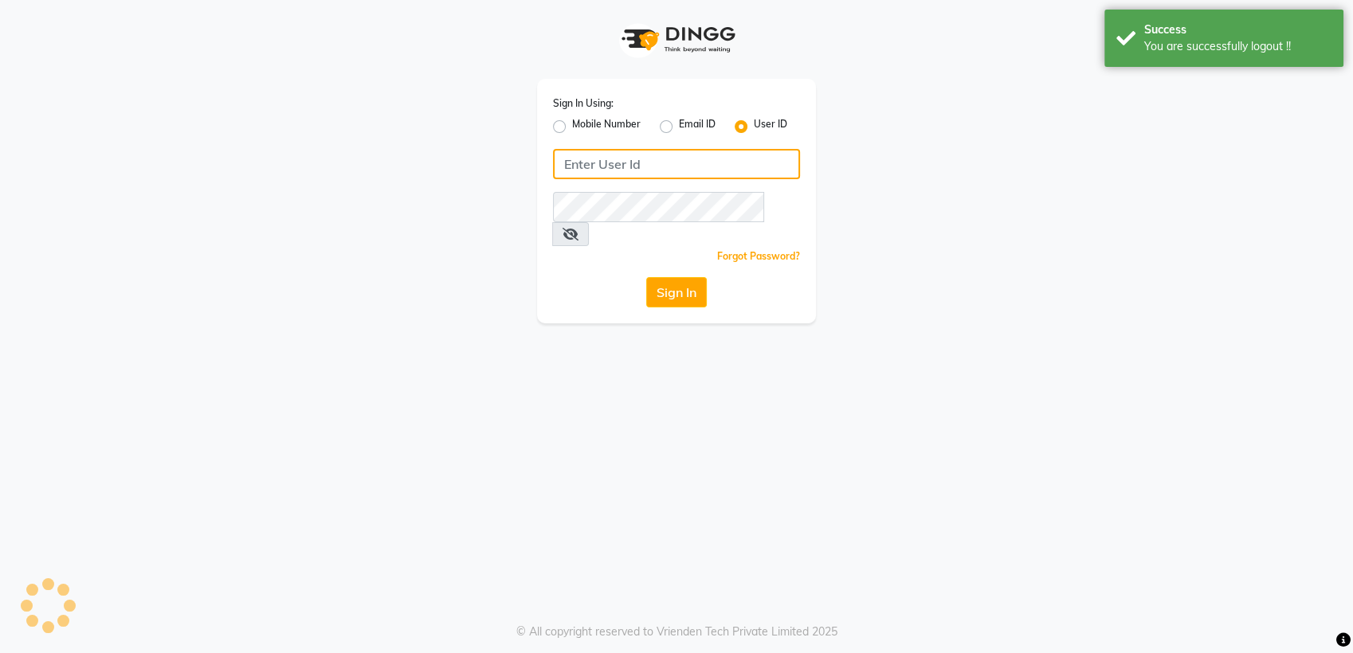
type input "8408993331"
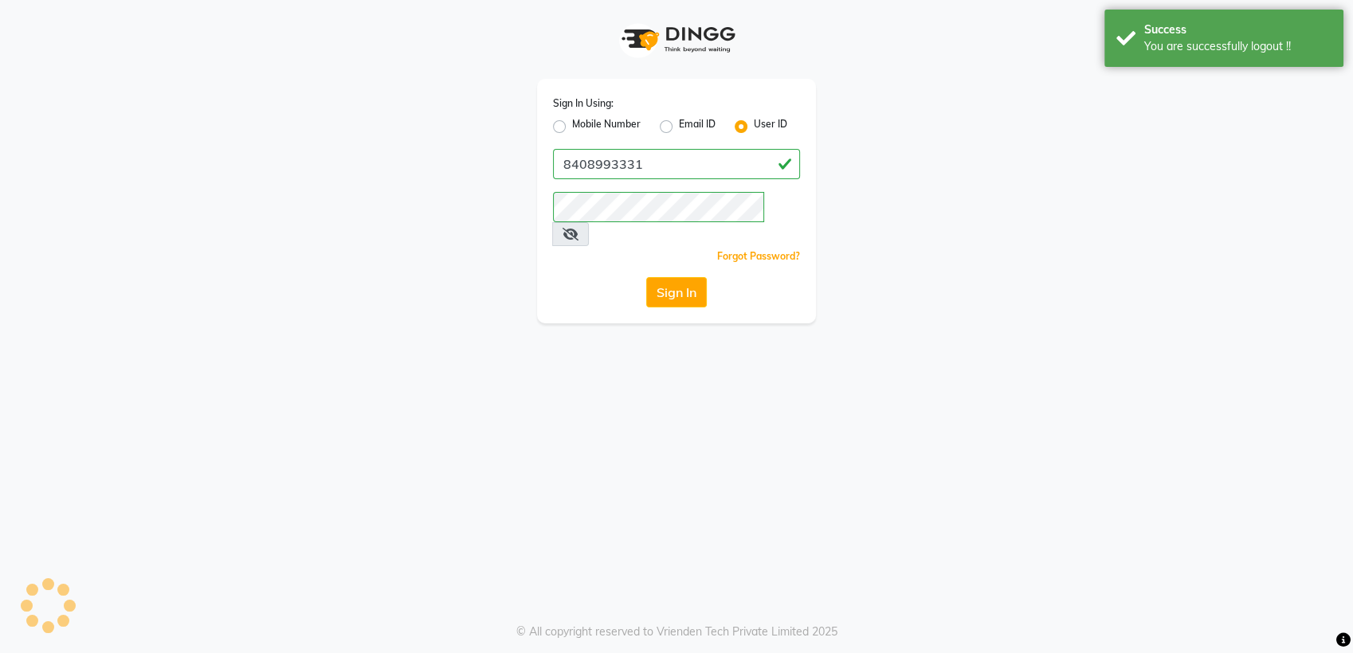
click at [572, 123] on label "Mobile Number" at bounding box center [606, 126] width 69 height 19
click at [572, 123] on input "Mobile Number" at bounding box center [577, 122] width 10 height 10
radio input "true"
radio input "false"
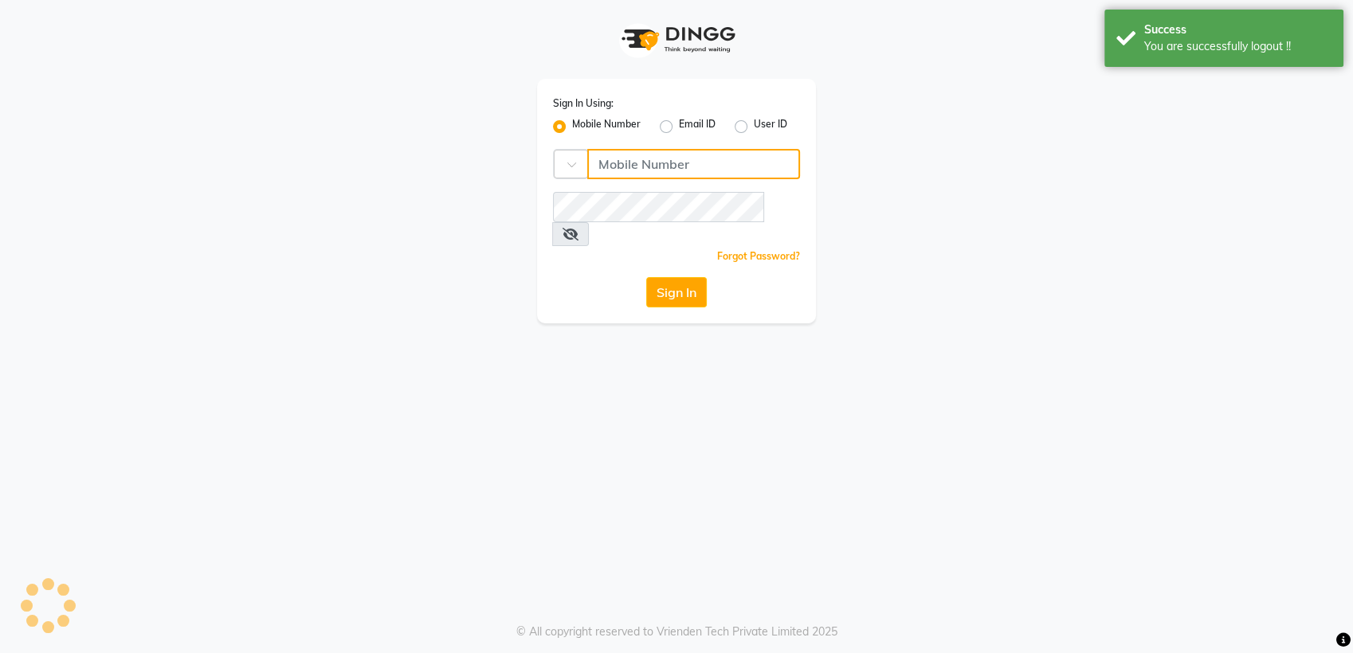
click at [622, 151] on input "Username" at bounding box center [693, 164] width 213 height 30
type input "8408993337"
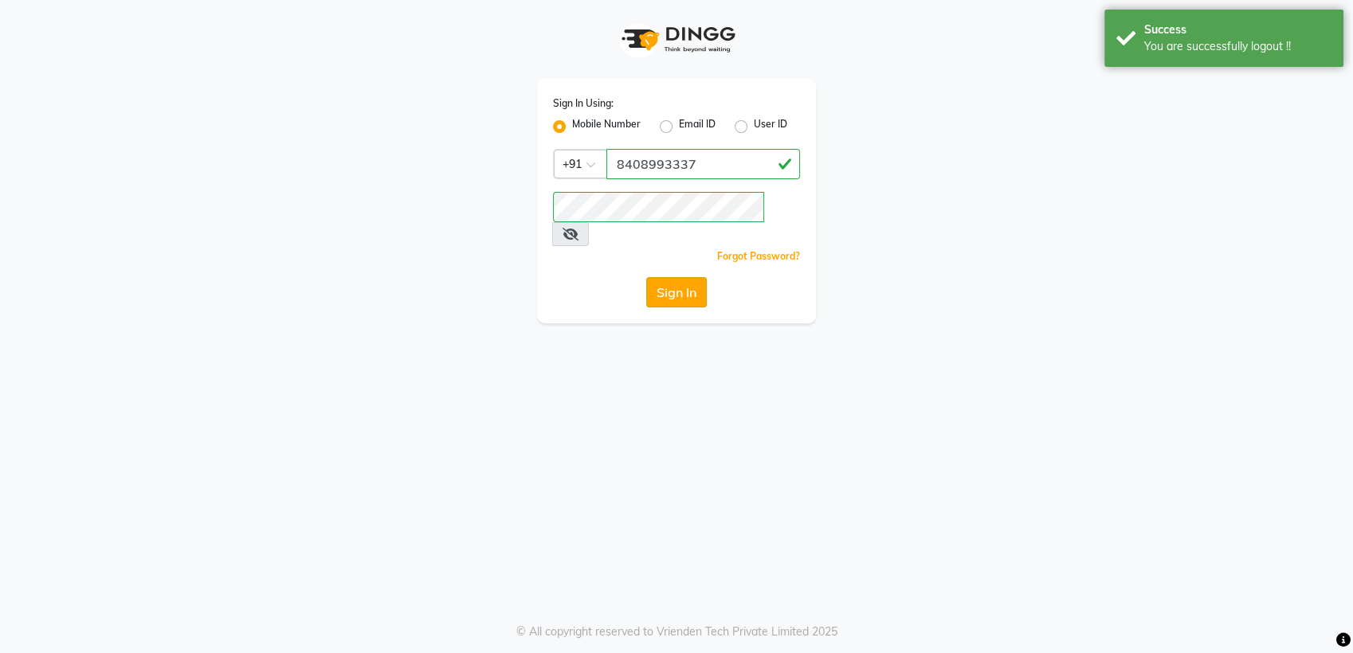
click at [685, 277] on button "Sign In" at bounding box center [676, 292] width 61 height 30
